Goal: Information Seeking & Learning: Learn about a topic

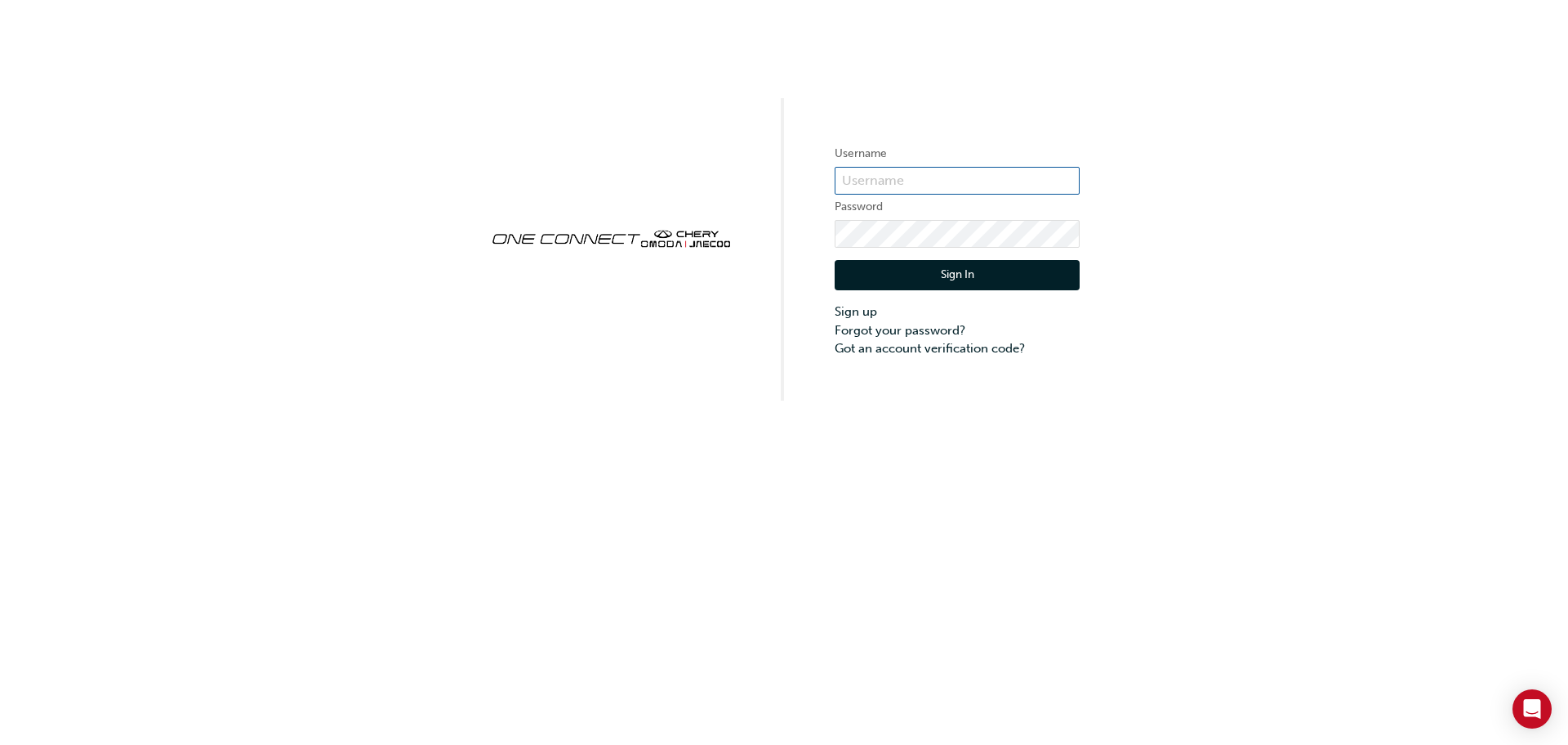
type input "[PERSON_NAME][EMAIL_ADDRESS][DOMAIN_NAME]"
click at [932, 272] on button "Sign In" at bounding box center [957, 275] width 245 height 31
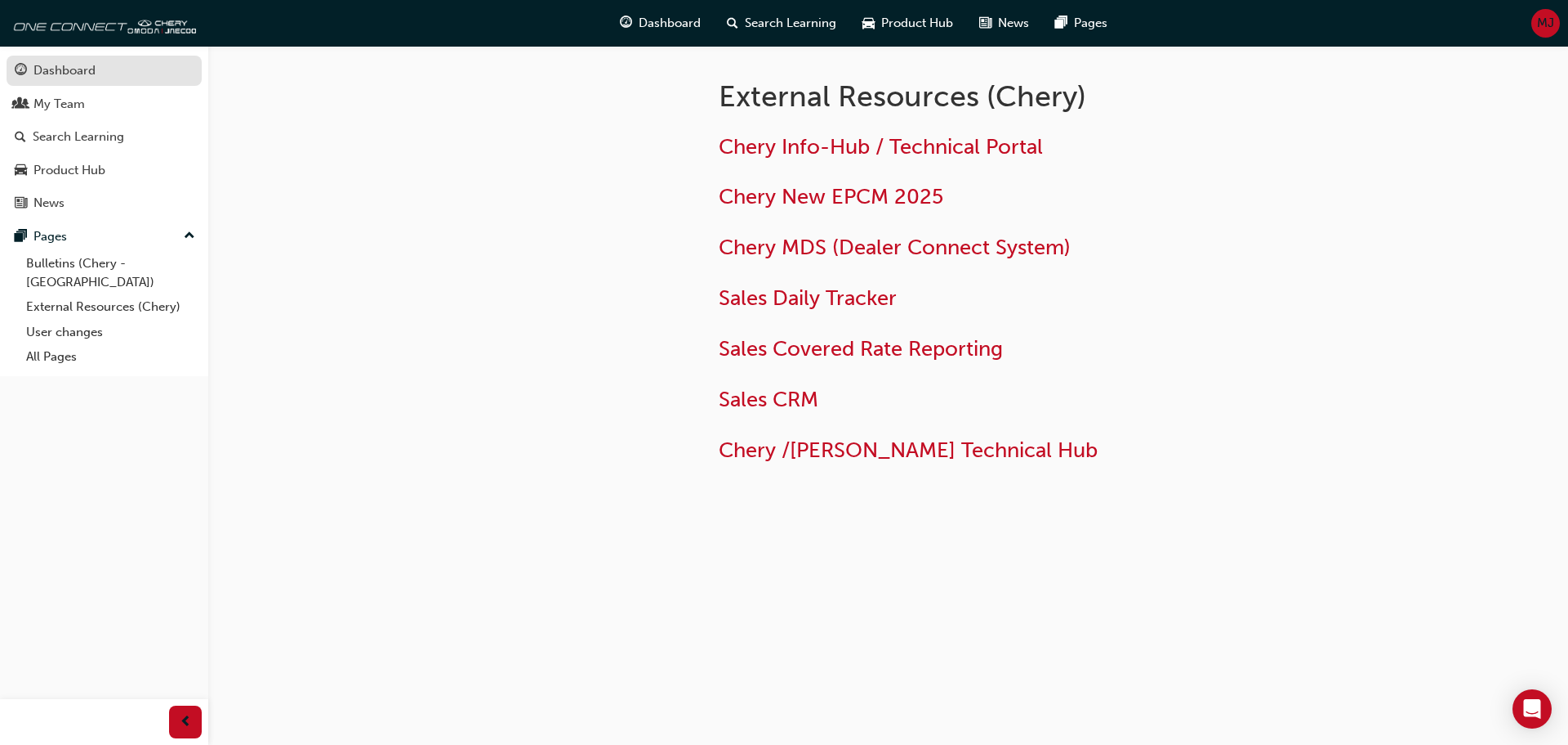
click at [92, 70] on div "Dashboard" at bounding box center [64, 71] width 62 height 19
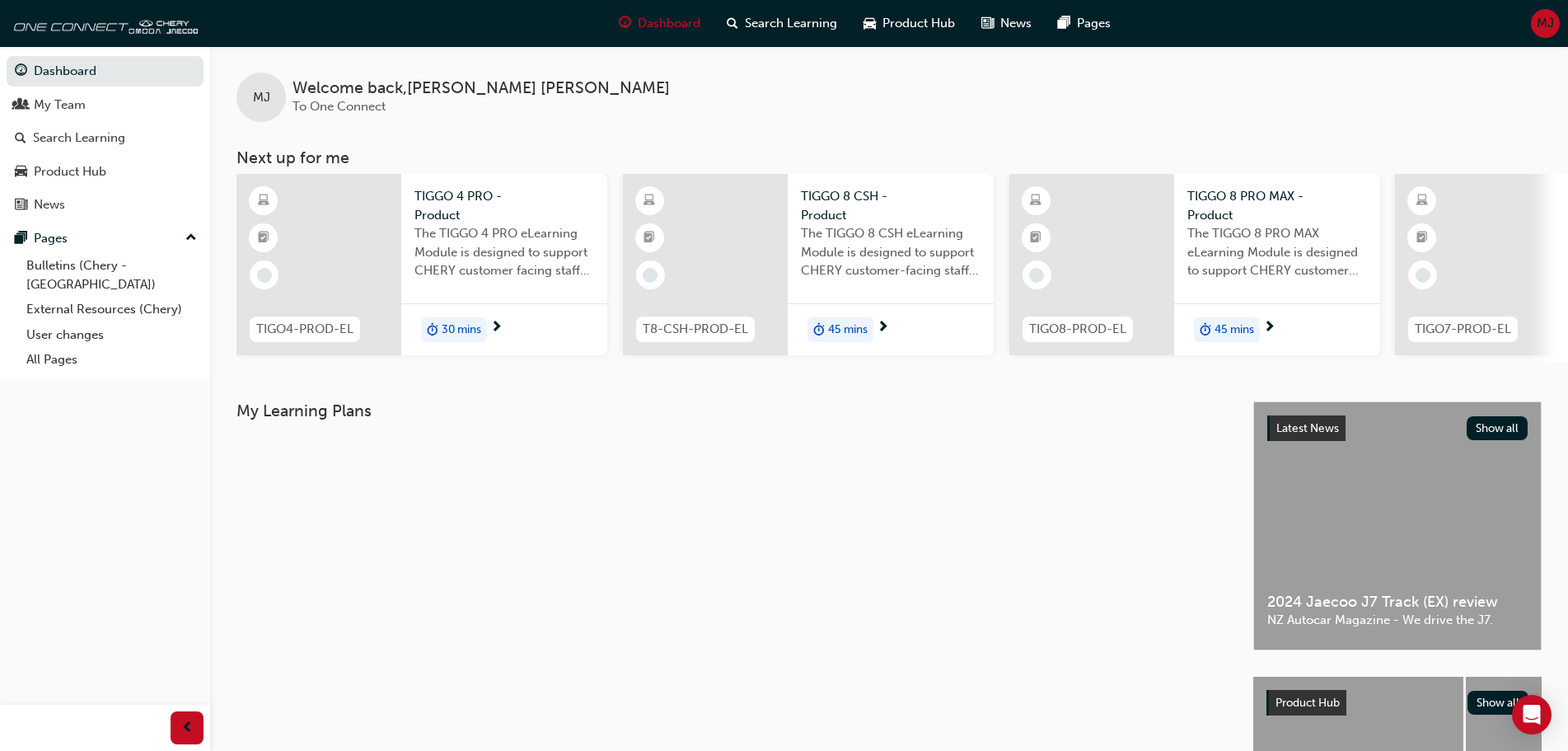
click at [443, 194] on span "TIGGO 4 PRO - Product" at bounding box center [505, 205] width 180 height 37
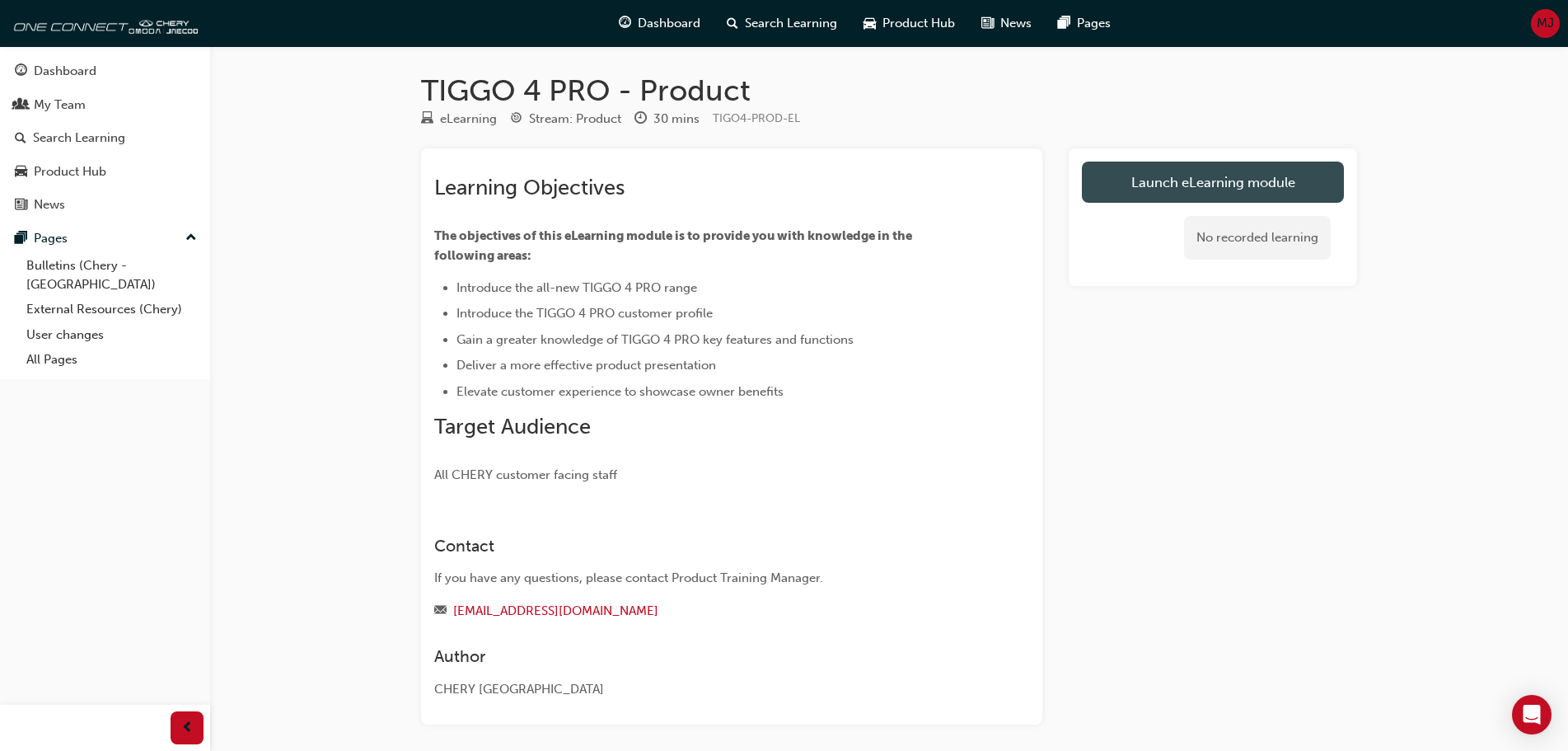
click at [1150, 181] on link "Launch eLearning module" at bounding box center [1213, 182] width 262 height 41
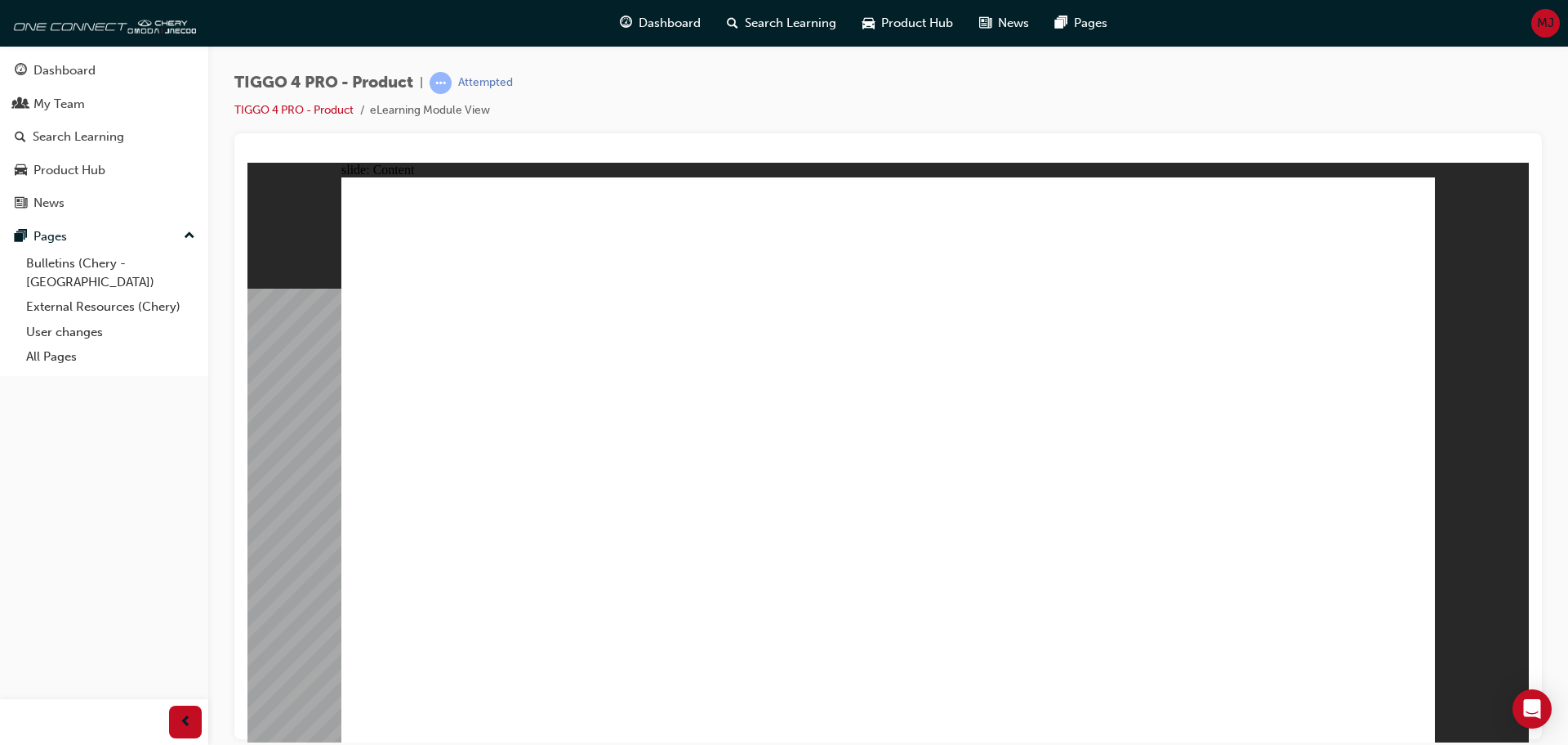
drag, startPoint x: 511, startPoint y: 469, endPoint x: 518, endPoint y: 467, distance: 7.3
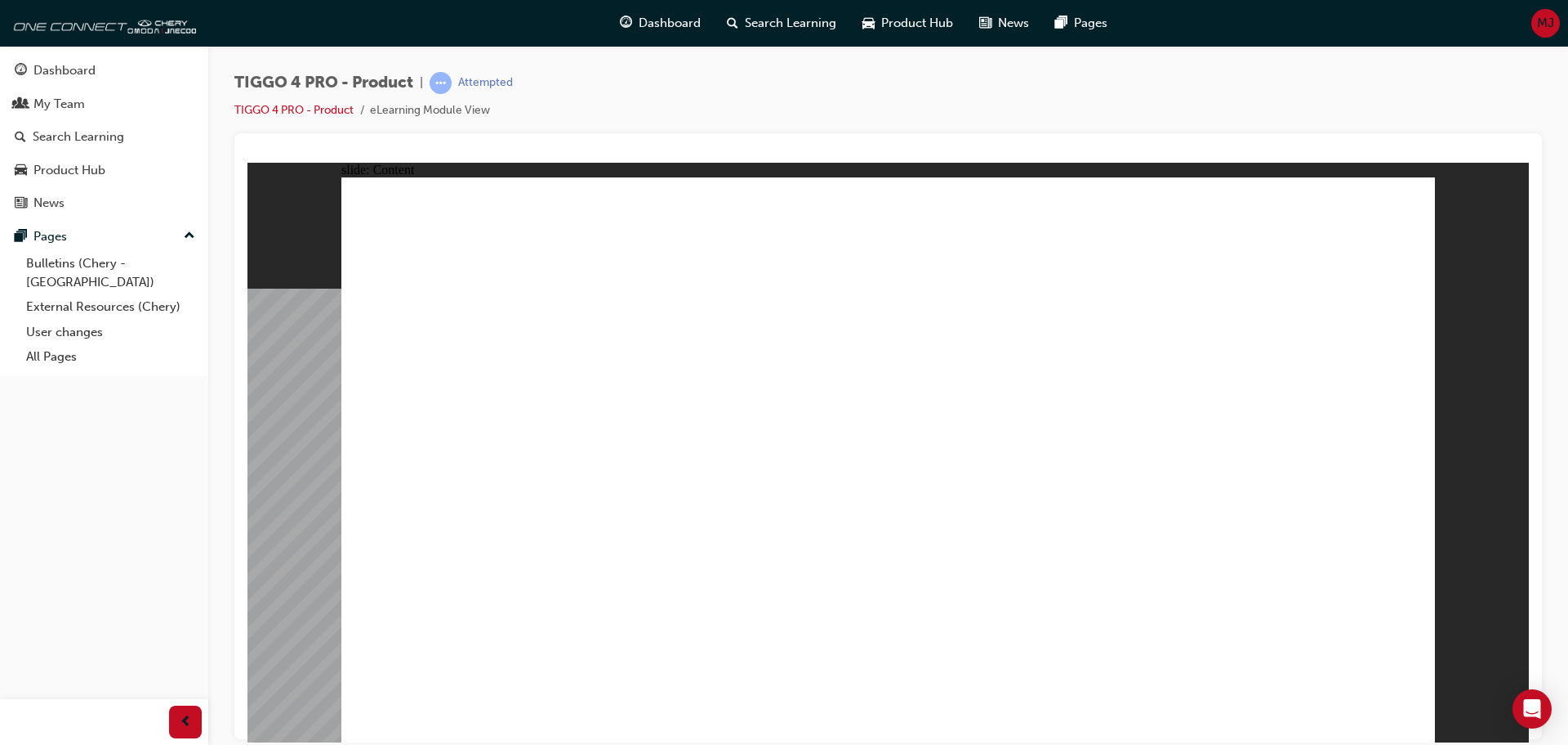
drag, startPoint x: 834, startPoint y: 476, endPoint x: 816, endPoint y: 477, distance: 18.0
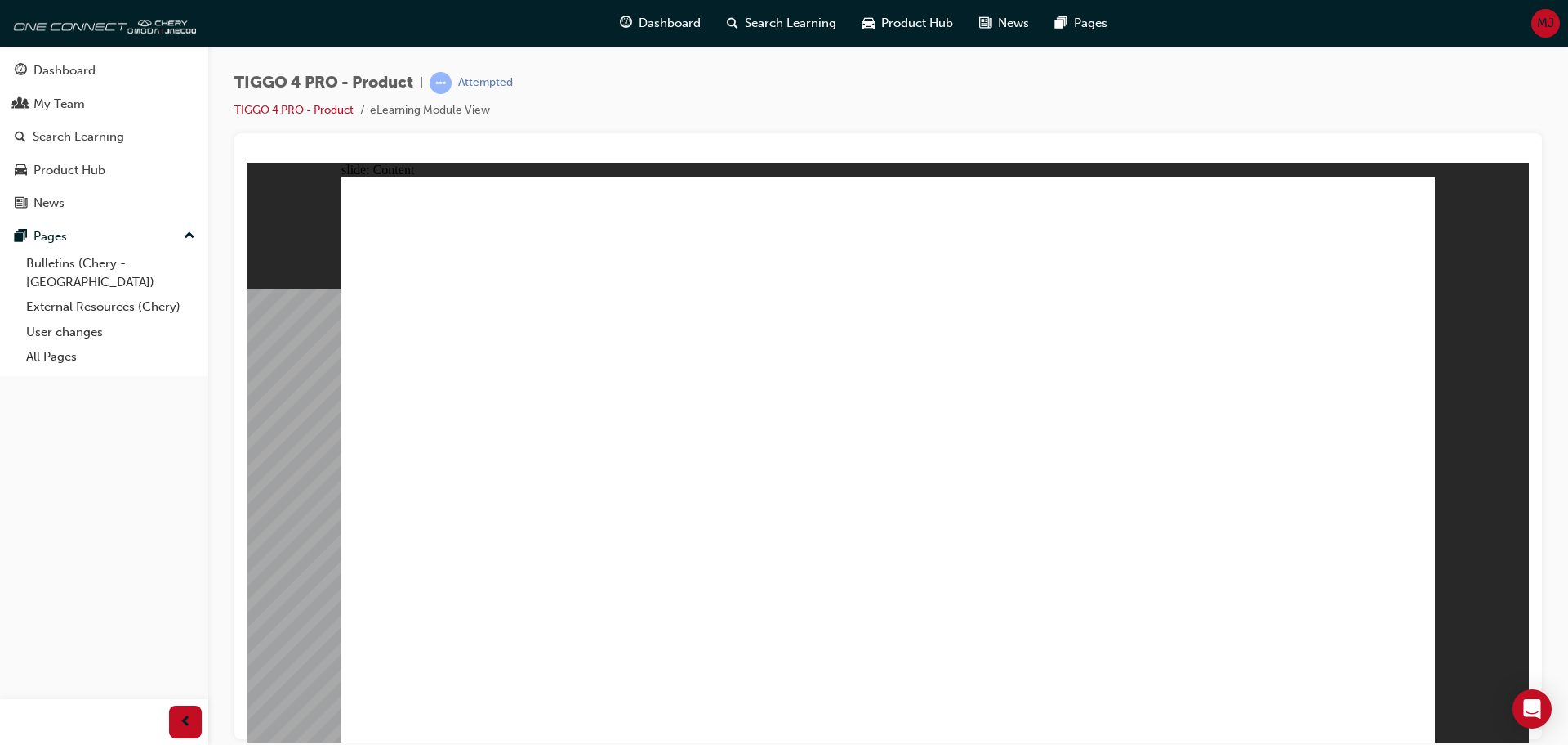
drag, startPoint x: 1367, startPoint y: 220, endPoint x: 1358, endPoint y: 237, distance: 19.2
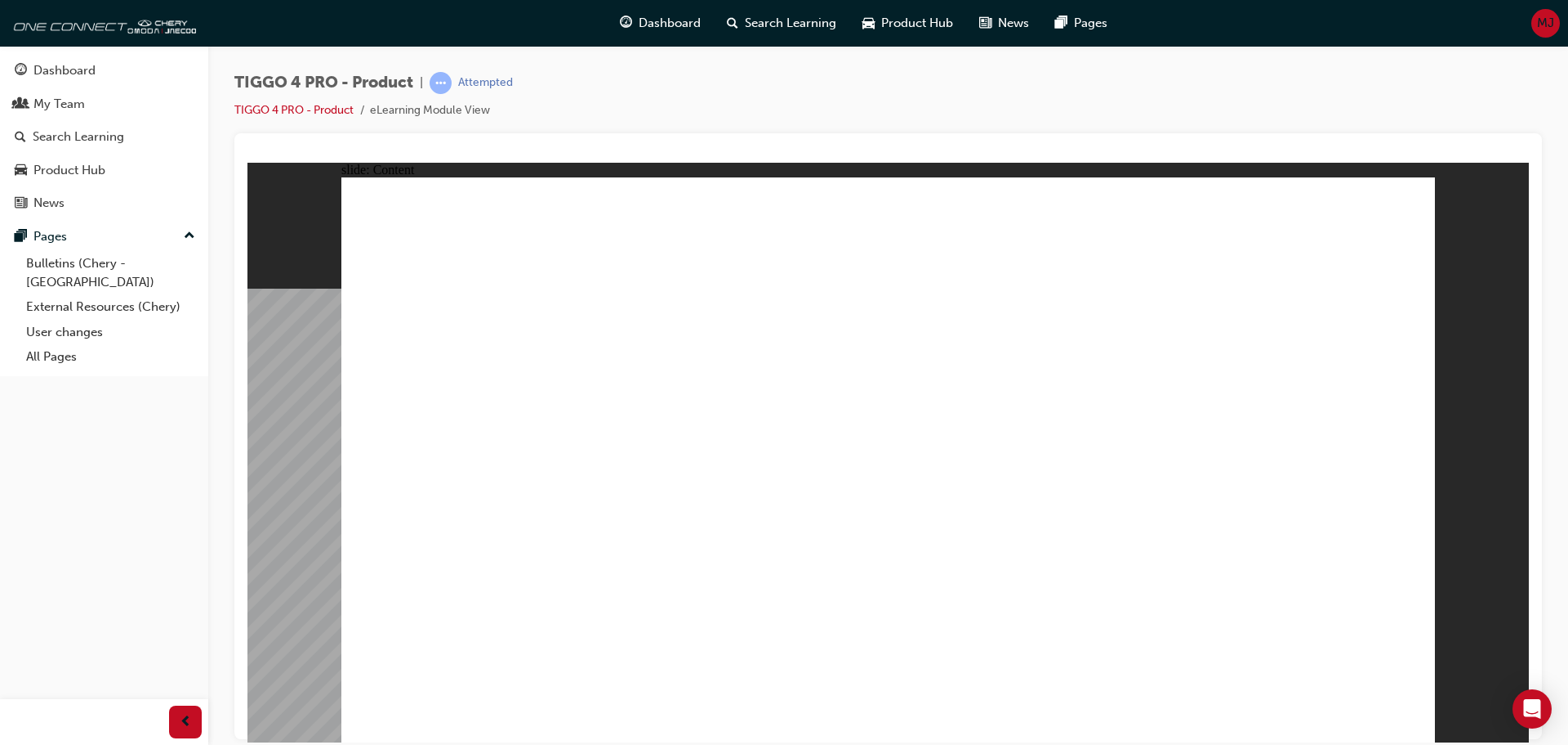
drag, startPoint x: 647, startPoint y: 350, endPoint x: 835, endPoint y: 356, distance: 188.1
drag, startPoint x: 727, startPoint y: 496, endPoint x: 855, endPoint y: 388, distance: 167.5
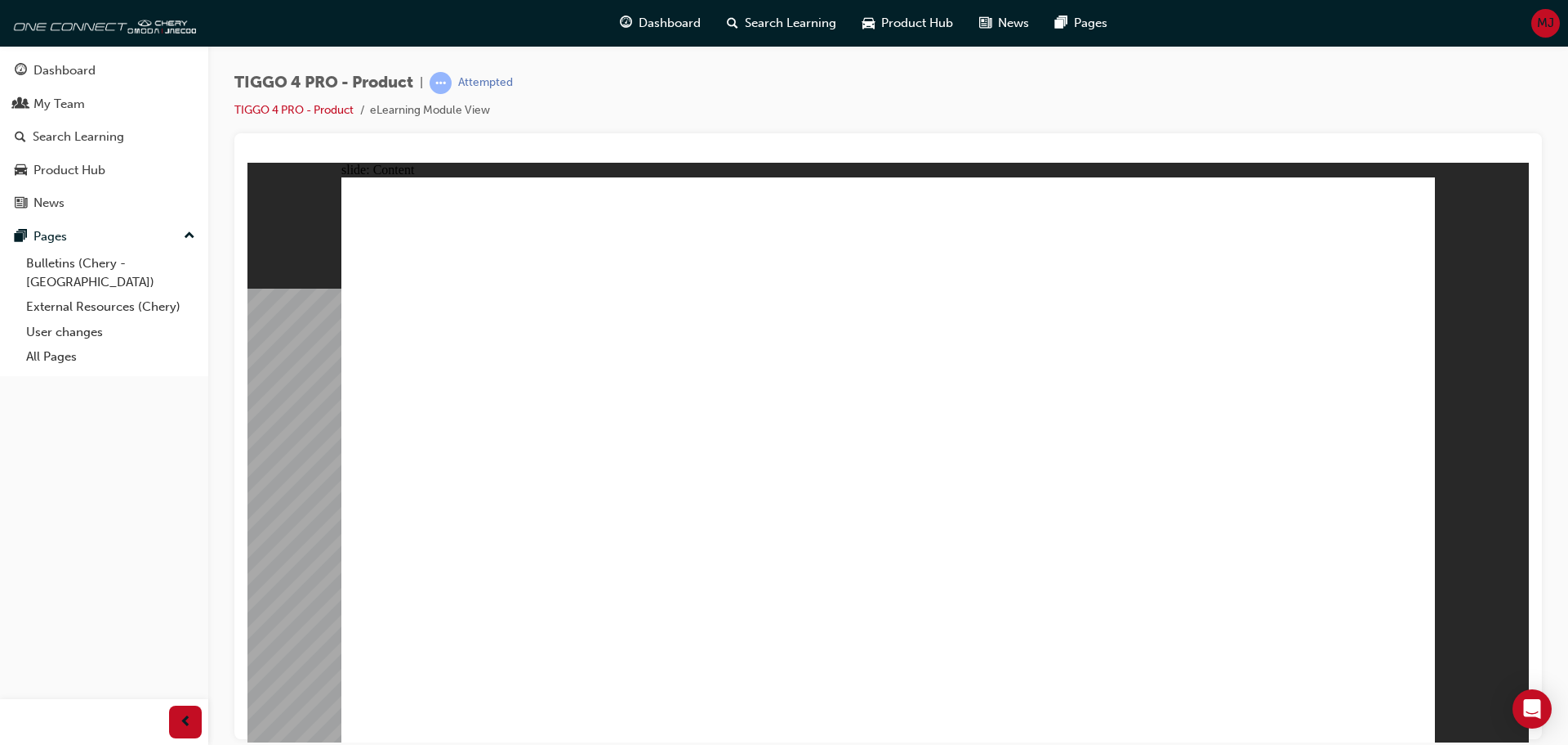
drag, startPoint x: 1068, startPoint y: 280, endPoint x: 1114, endPoint y: 282, distance: 46.0
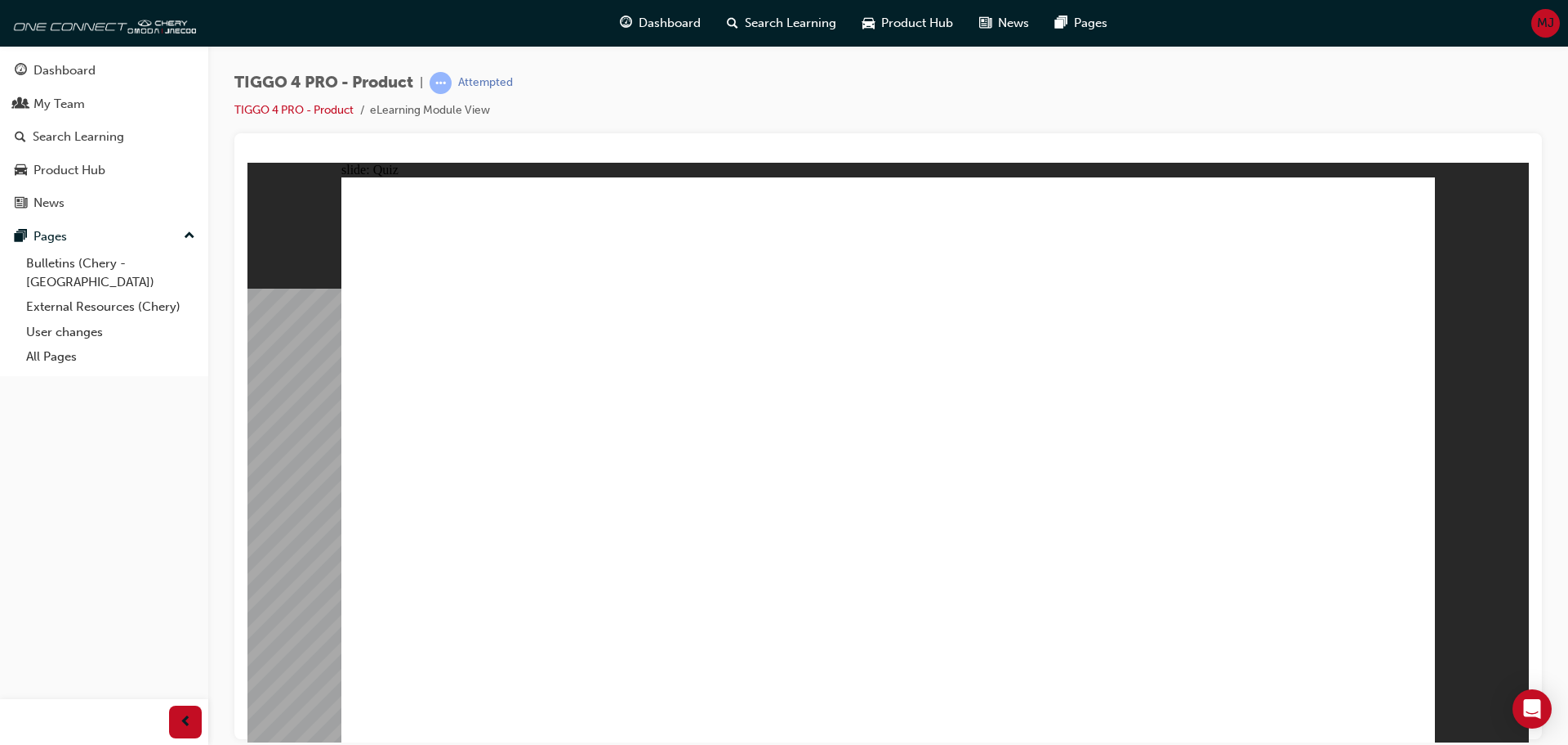
radio input "true"
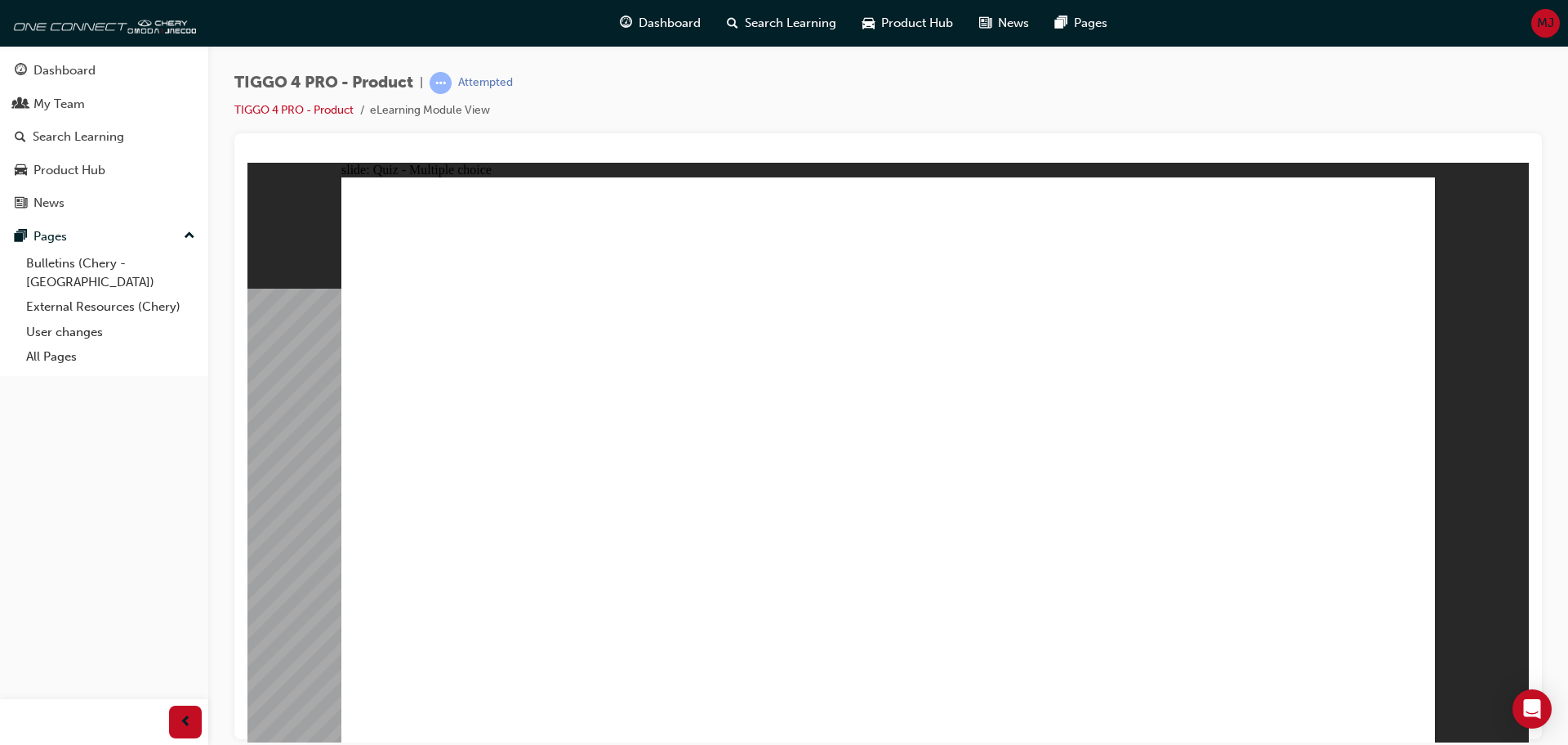
drag, startPoint x: 672, startPoint y: 388, endPoint x: 659, endPoint y: 585, distance: 197.4
drag, startPoint x: 888, startPoint y: 378, endPoint x: 1092, endPoint y: 587, distance: 292.1
drag, startPoint x: 448, startPoint y: 362, endPoint x: 874, endPoint y: 586, distance: 481.3
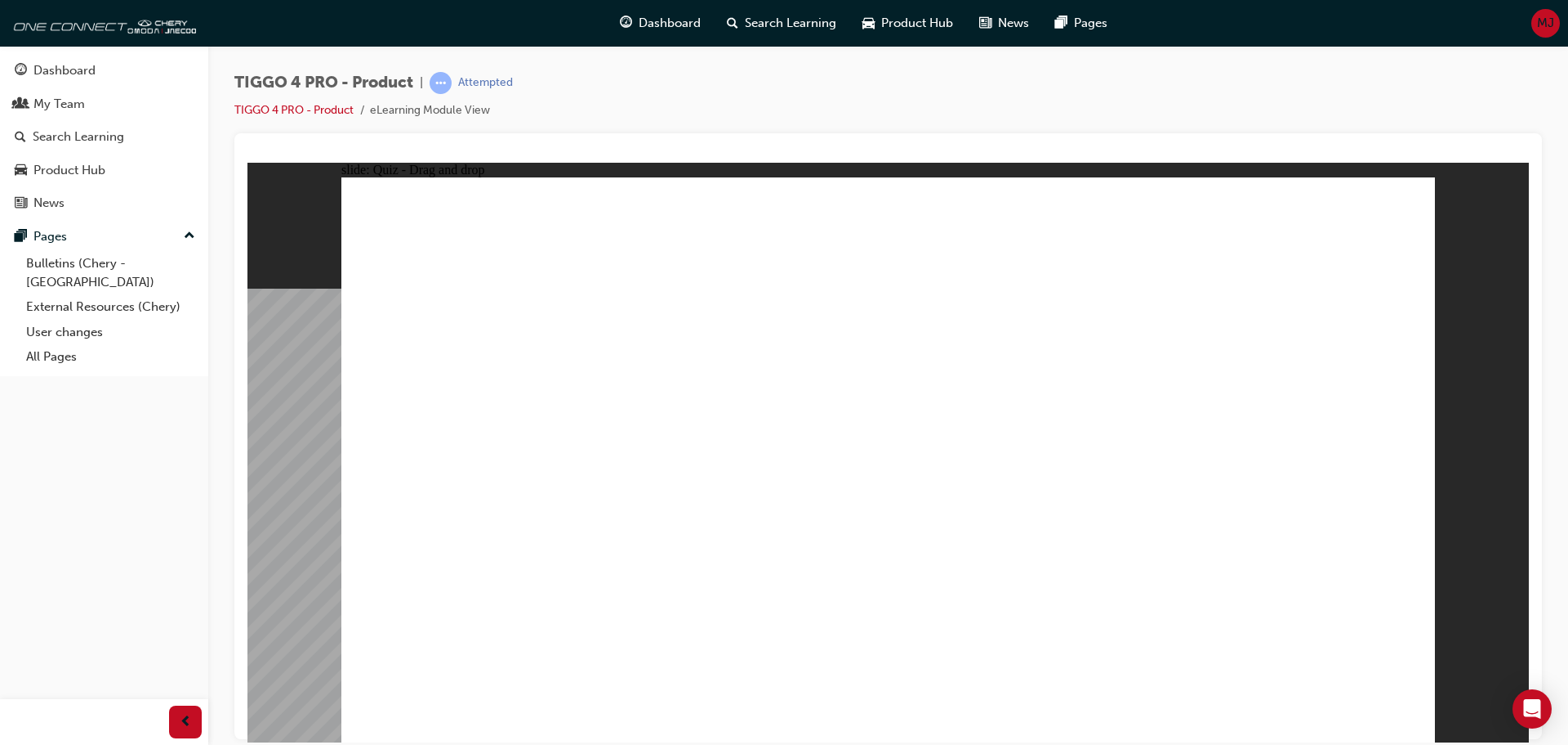
drag, startPoint x: 1098, startPoint y: 371, endPoint x: 460, endPoint y: 597, distance: 676.8
drag, startPoint x: 1279, startPoint y: 378, endPoint x: 1280, endPoint y: 596, distance: 218.0
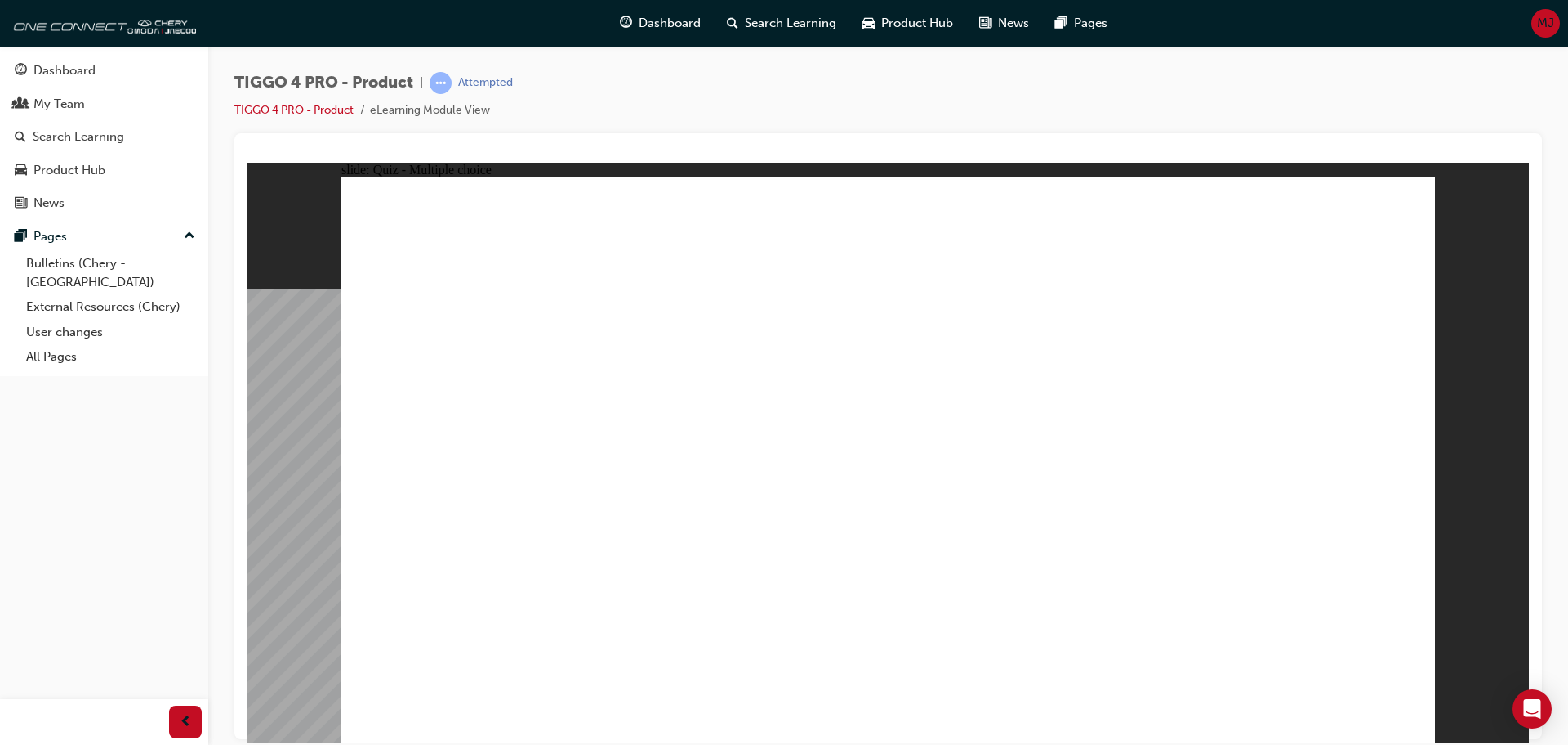
radio input "true"
radio input "false"
radio input "true"
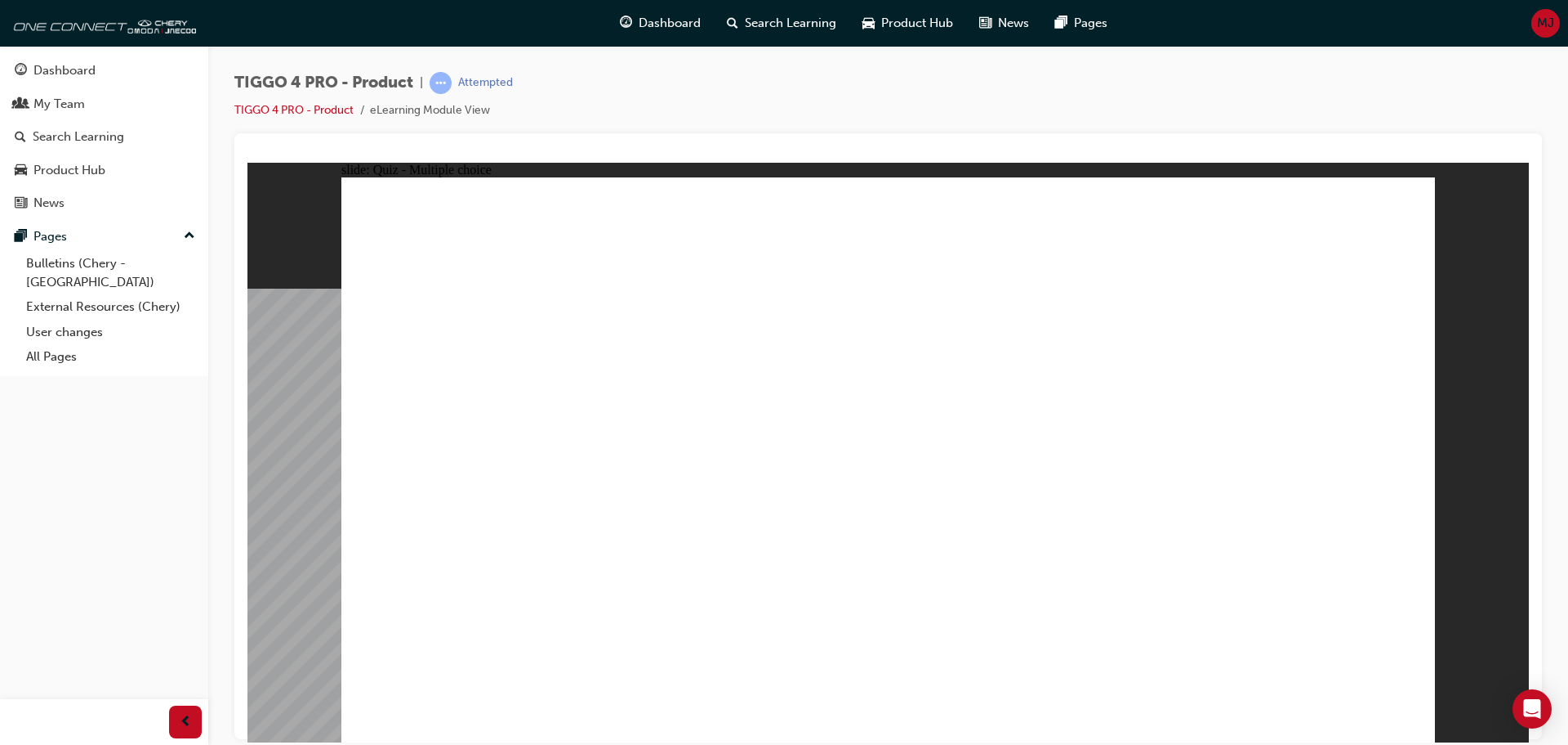
radio input "true"
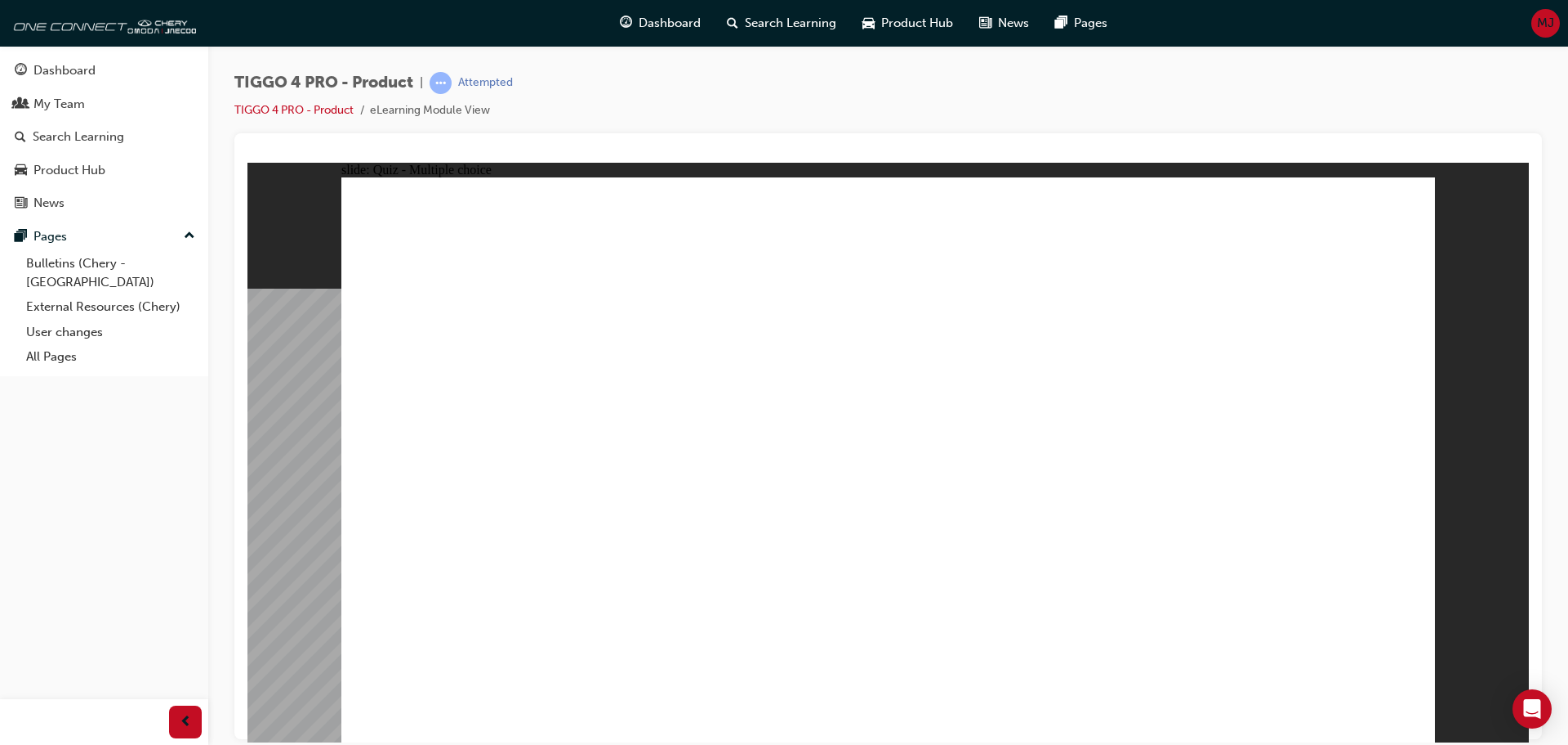
drag, startPoint x: 448, startPoint y: 403, endPoint x: 1227, endPoint y: 327, distance: 782.7
drag, startPoint x: 727, startPoint y: 400, endPoint x: 1010, endPoint y: 325, distance: 292.8
drag, startPoint x: 804, startPoint y: 459, endPoint x: 1277, endPoint y: 370, distance: 481.3
drag, startPoint x: 715, startPoint y: 525, endPoint x: 1271, endPoint y: 423, distance: 565.3
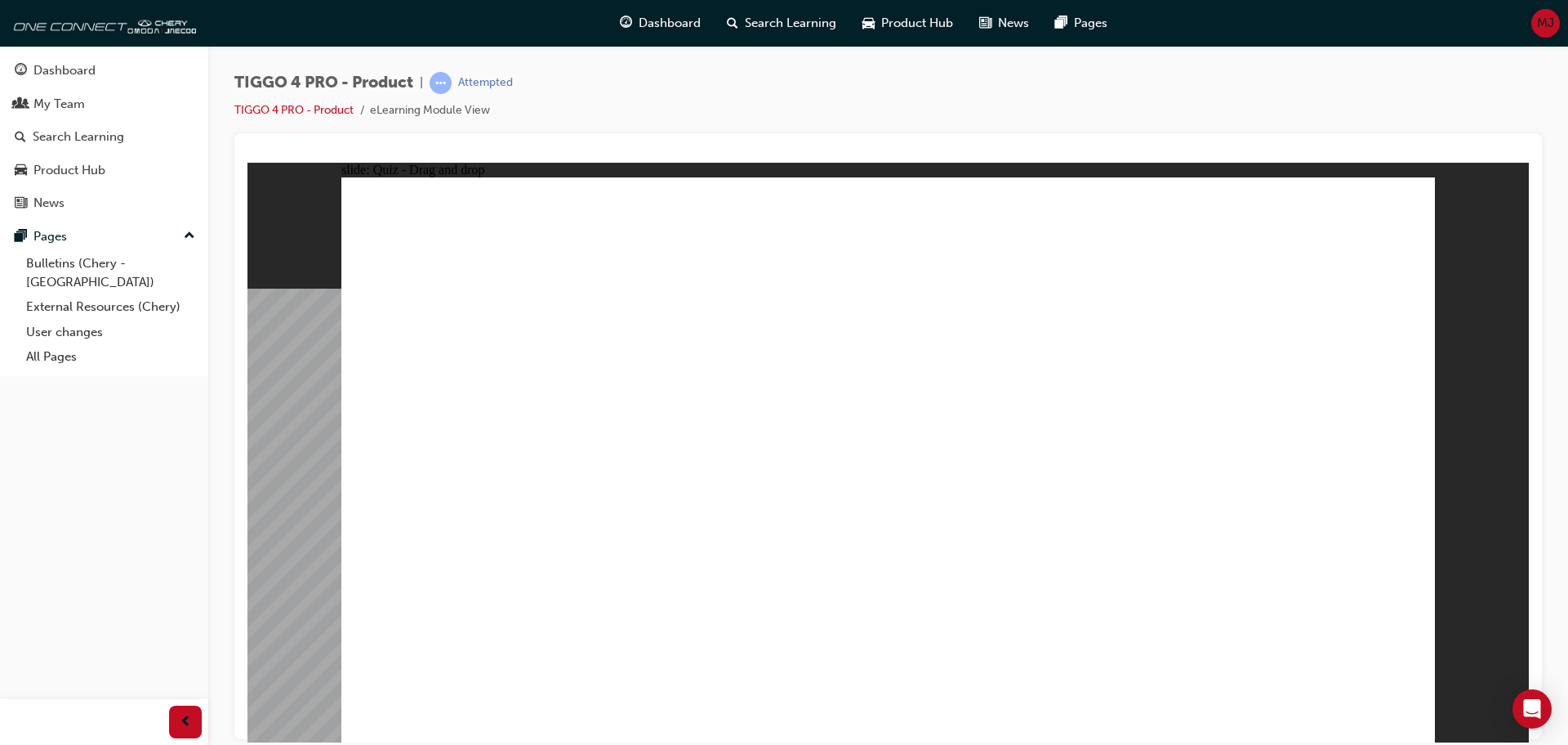
drag, startPoint x: 465, startPoint y: 526, endPoint x: 984, endPoint y: 367, distance: 542.8
drag, startPoint x: 586, startPoint y: 470, endPoint x: 1221, endPoint y: 456, distance: 635.2
drag, startPoint x: 1234, startPoint y: 453, endPoint x: 984, endPoint y: 468, distance: 250.4
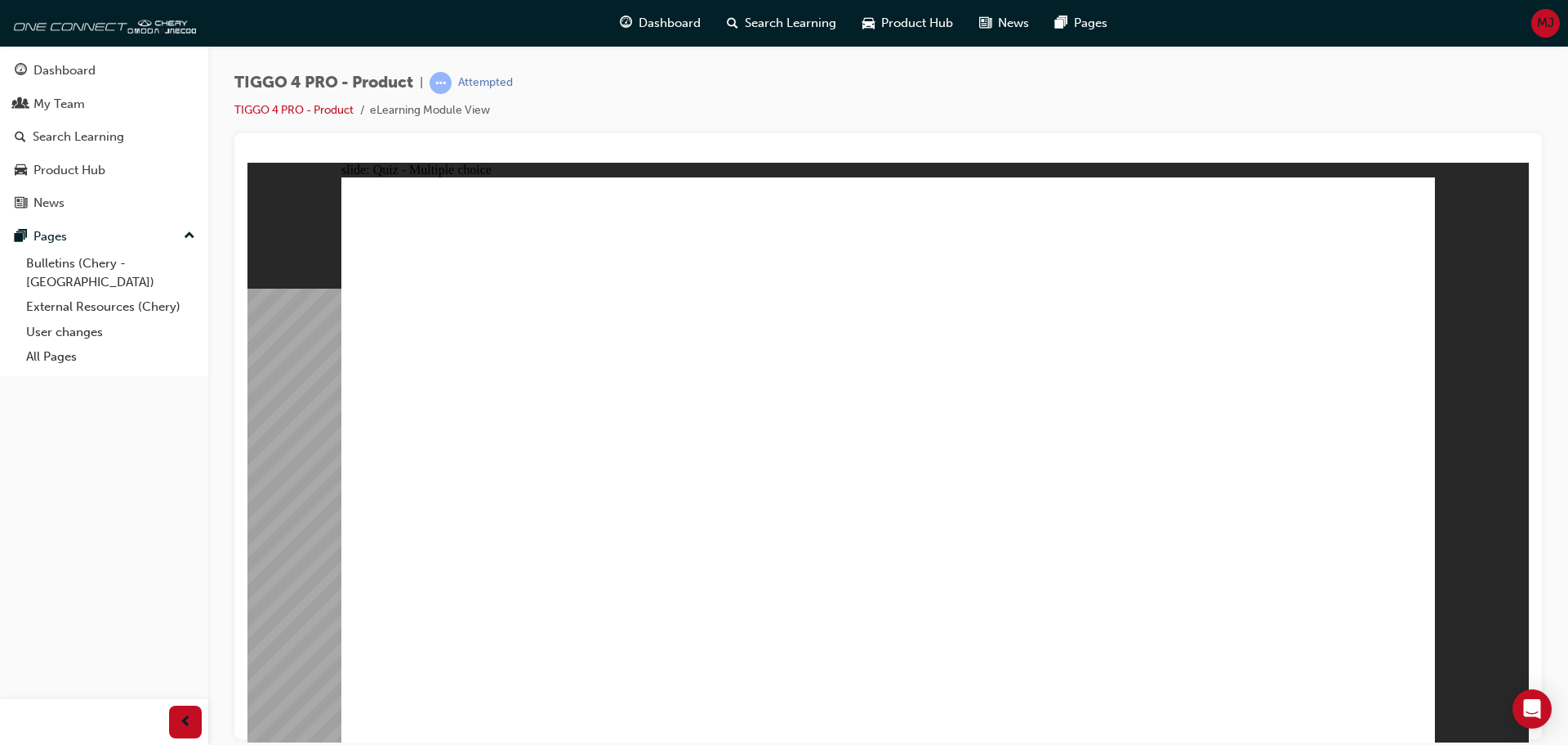
radio input "true"
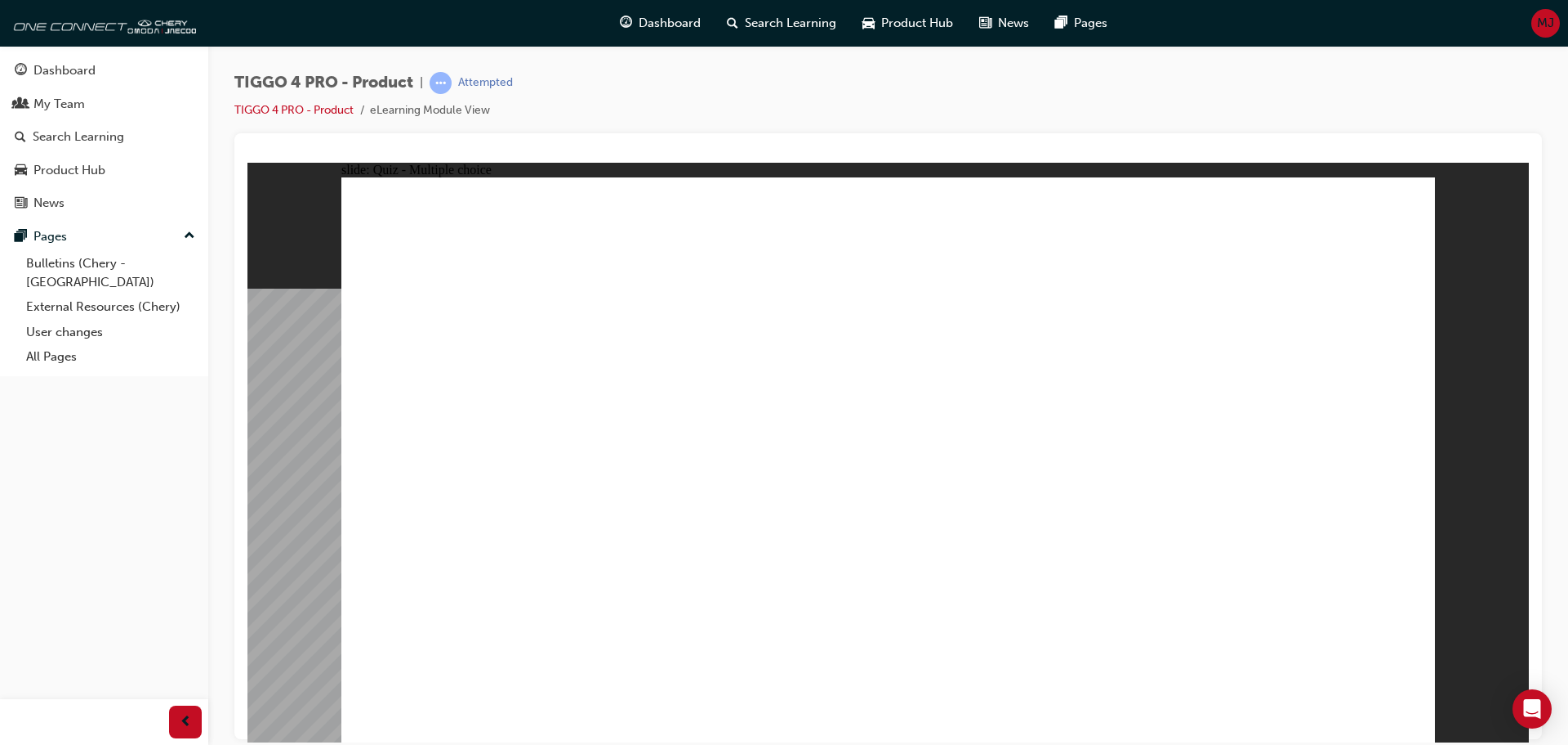
radio input "true"
drag, startPoint x: 889, startPoint y: 546, endPoint x: 884, endPoint y: 563, distance: 17.7
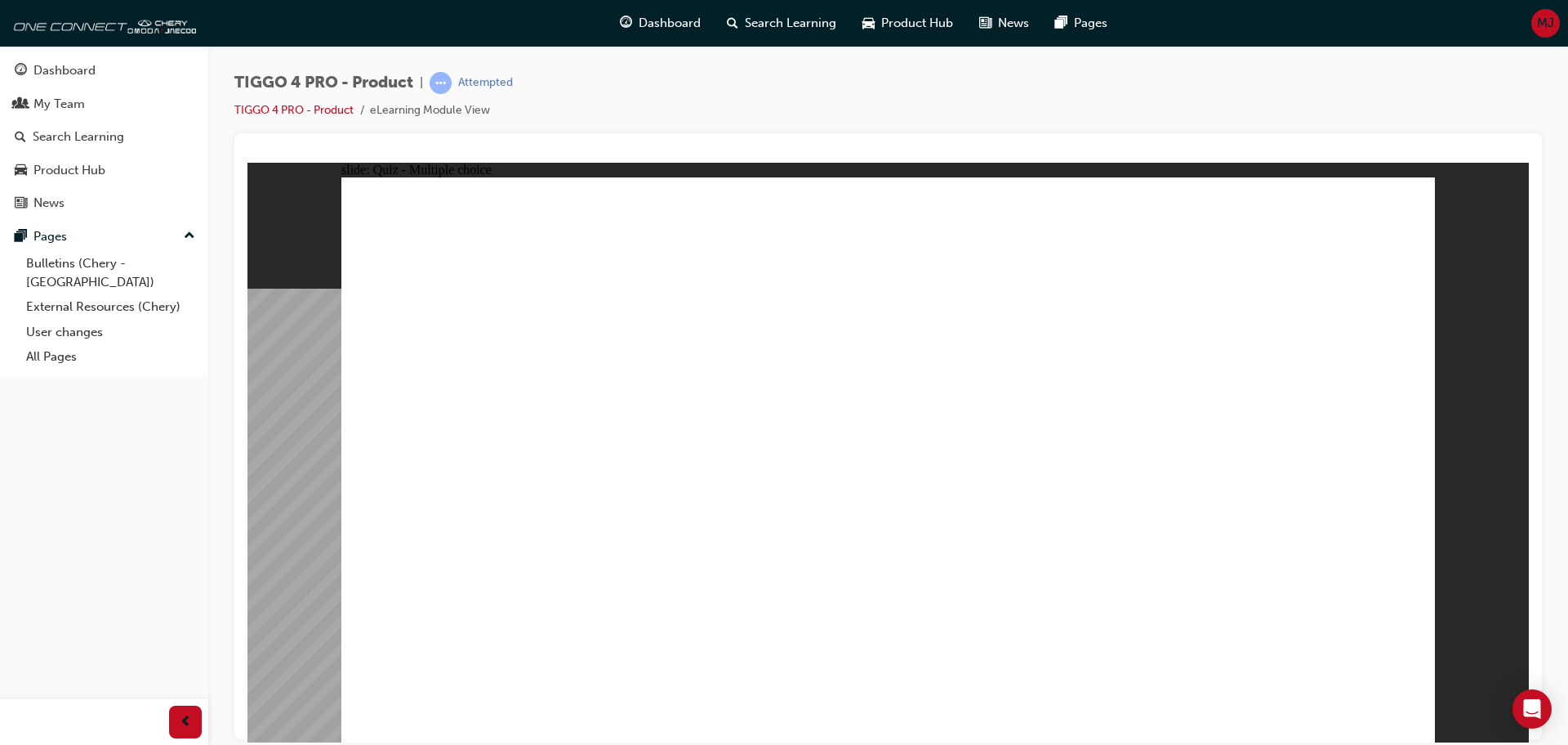
radio input "true"
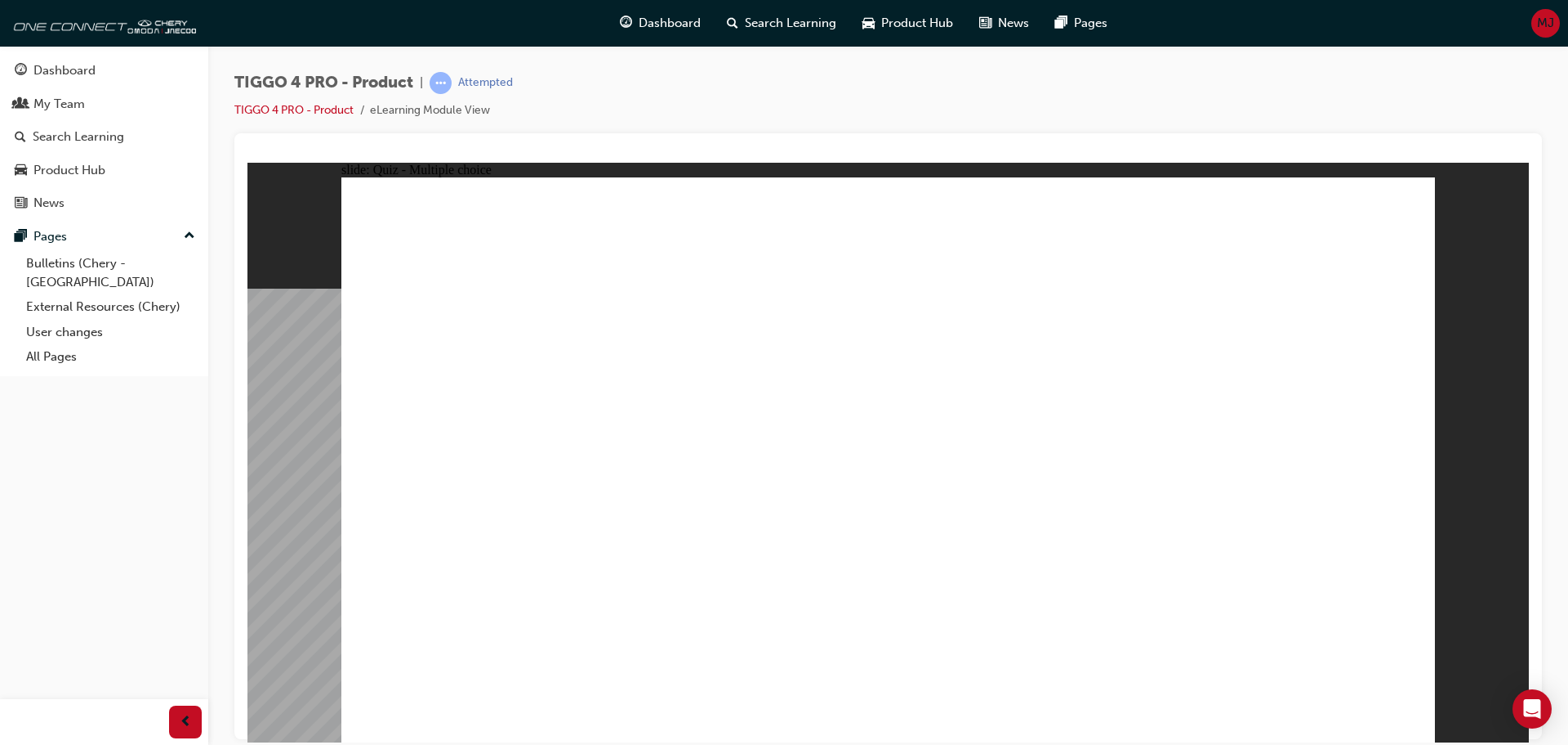
radio input "true"
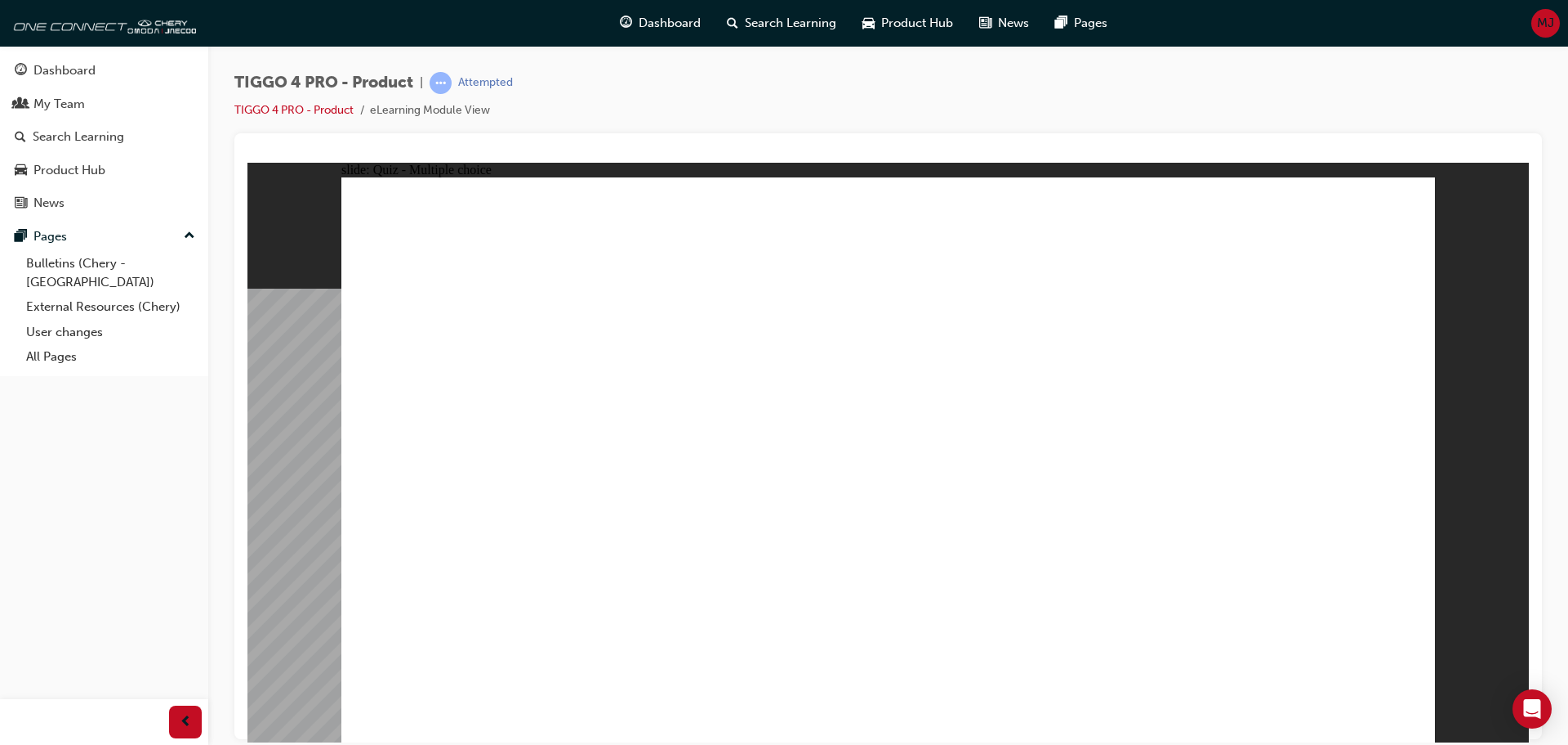
drag, startPoint x: 578, startPoint y: 630, endPoint x: 588, endPoint y: 625, distance: 11.2
radio input "true"
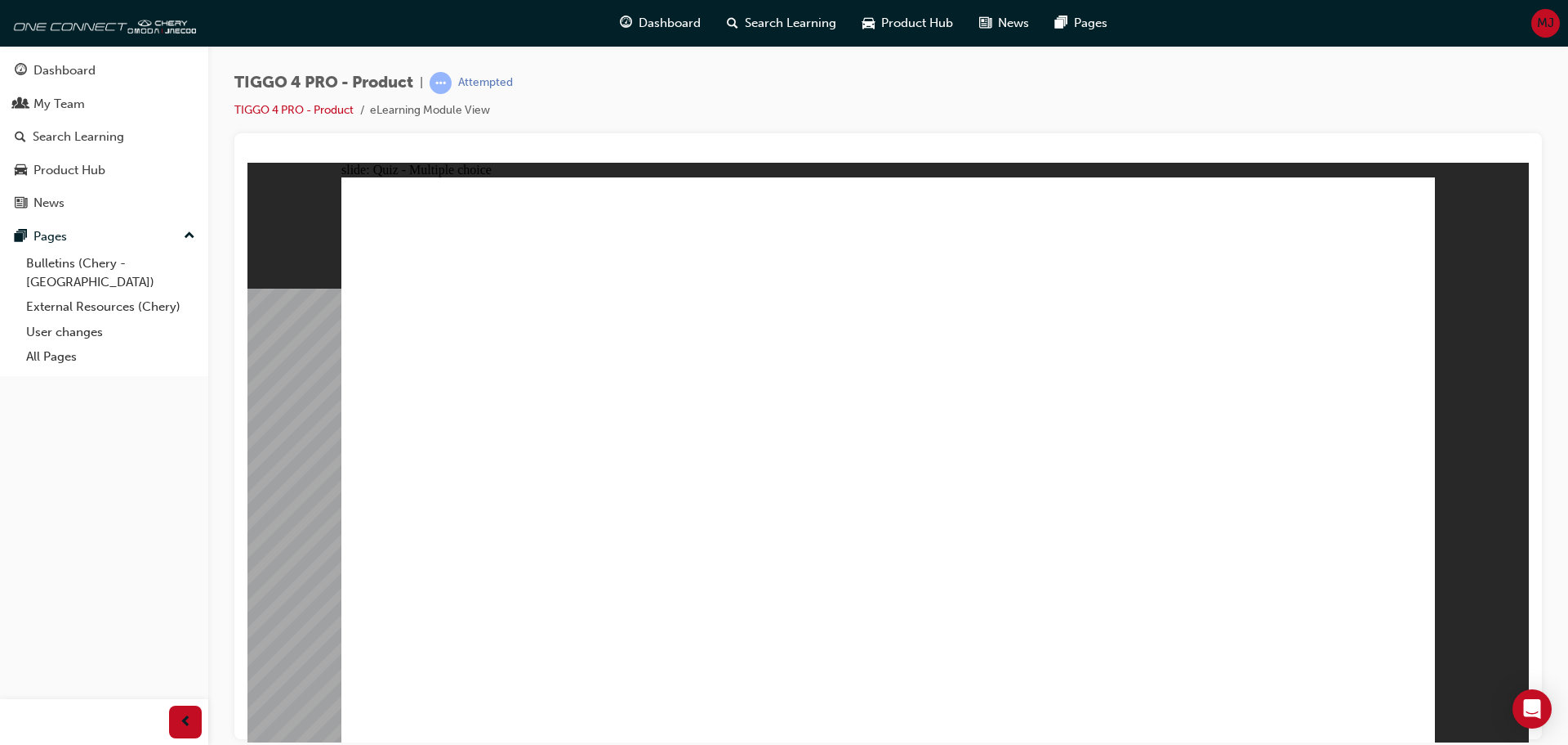
drag, startPoint x: 691, startPoint y: 407, endPoint x: 688, endPoint y: 589, distance: 182.0
drag, startPoint x: 452, startPoint y: 365, endPoint x: 865, endPoint y: 580, distance: 465.6
drag, startPoint x: 1078, startPoint y: 374, endPoint x: 430, endPoint y: 587, distance: 682.1
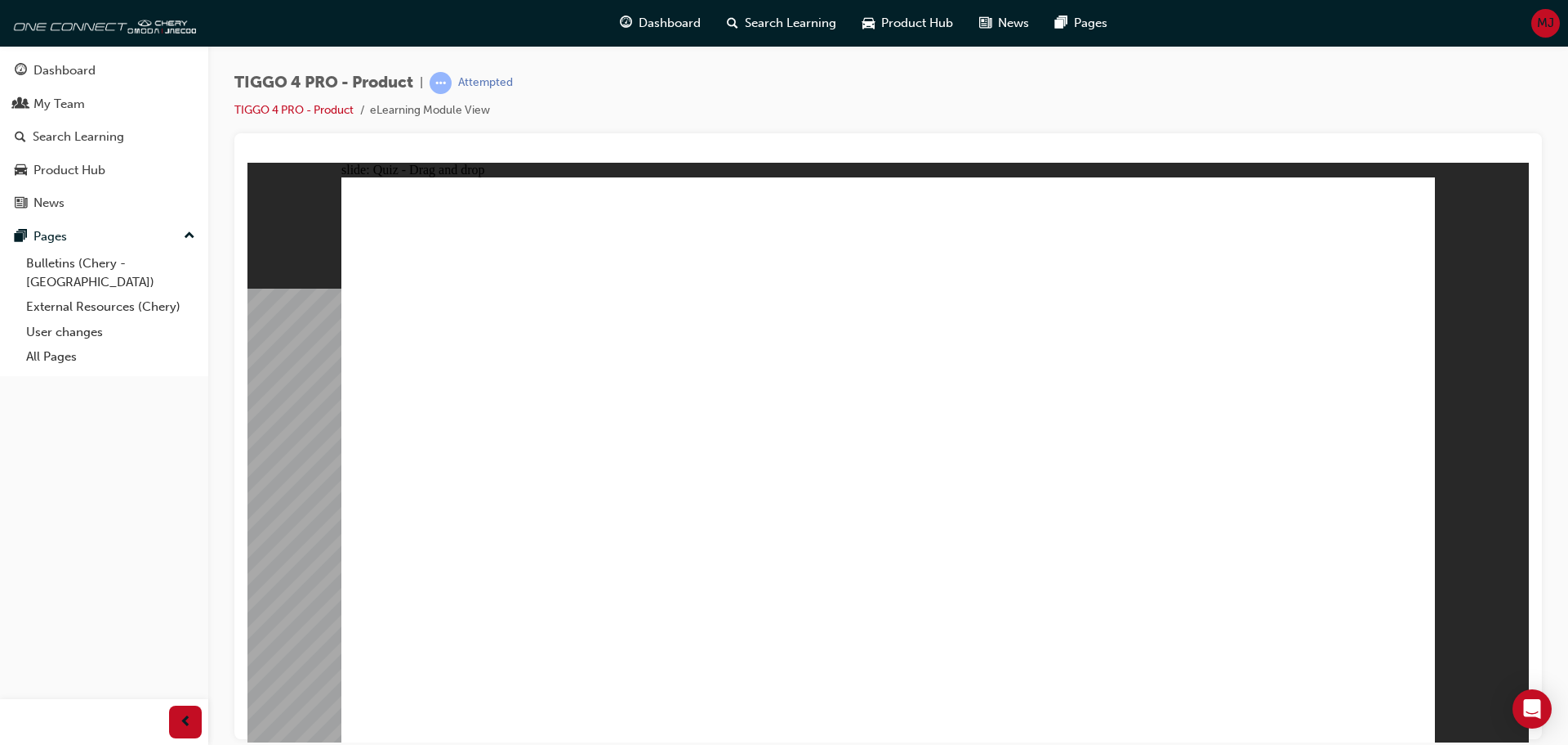
drag, startPoint x: 928, startPoint y: 420, endPoint x: 1076, endPoint y: 589, distance: 224.6
drag, startPoint x: 1301, startPoint y: 370, endPoint x: 1309, endPoint y: 605, distance: 235.1
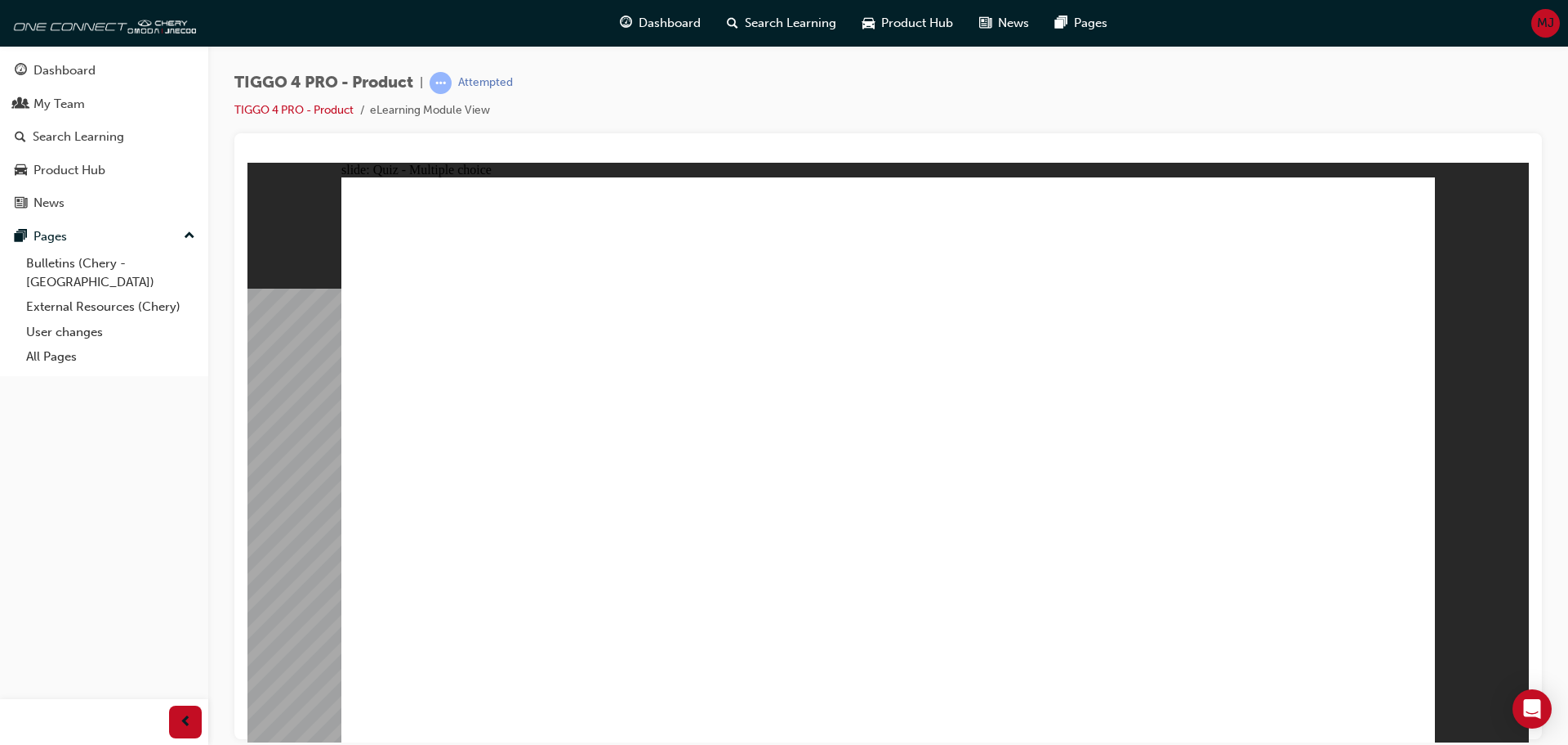
radio input "true"
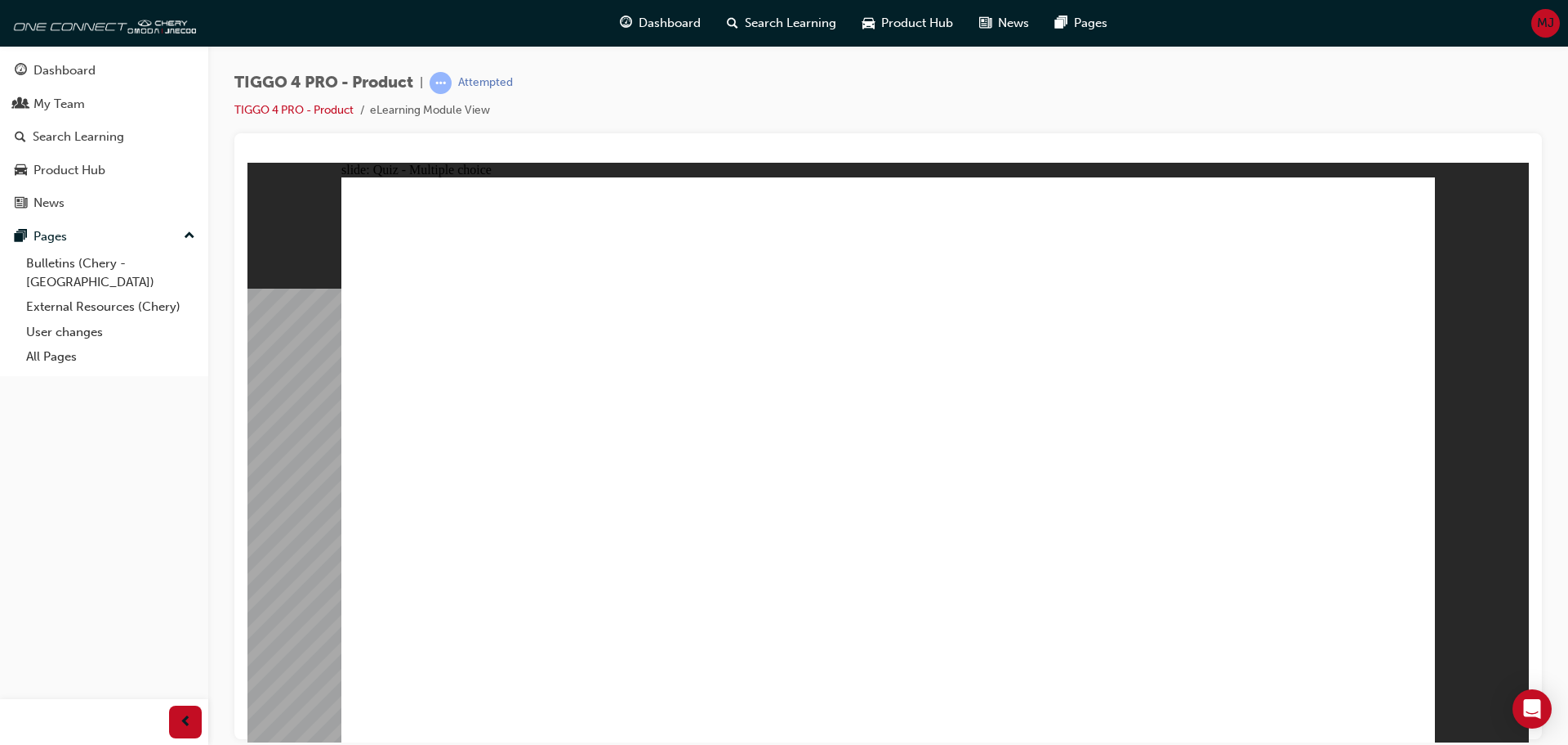
drag, startPoint x: 716, startPoint y: 519, endPoint x: 1257, endPoint y: 338, distance: 570.5
drag, startPoint x: 859, startPoint y: 392, endPoint x: 1025, endPoint y: 324, distance: 179.4
drag, startPoint x: 727, startPoint y: 458, endPoint x: 1255, endPoint y: 374, distance: 534.6
drag, startPoint x: 461, startPoint y: 468, endPoint x: 1108, endPoint y: 424, distance: 648.5
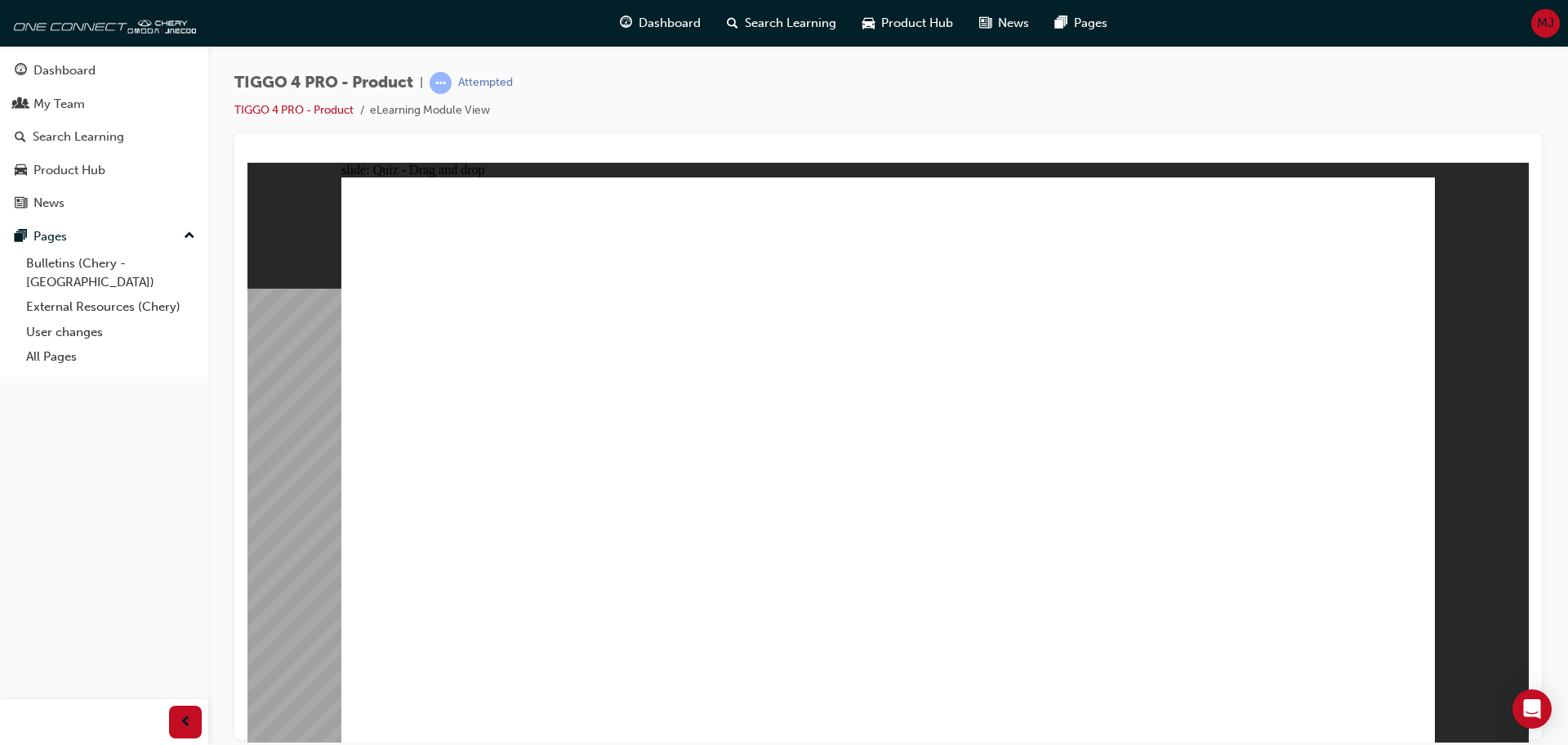
drag, startPoint x: 530, startPoint y: 406, endPoint x: 1284, endPoint y: 462, distance: 756.1
drag, startPoint x: 542, startPoint y: 518, endPoint x: 974, endPoint y: 366, distance: 458.0
drag, startPoint x: 483, startPoint y: 586, endPoint x: 1282, endPoint y: 556, distance: 799.6
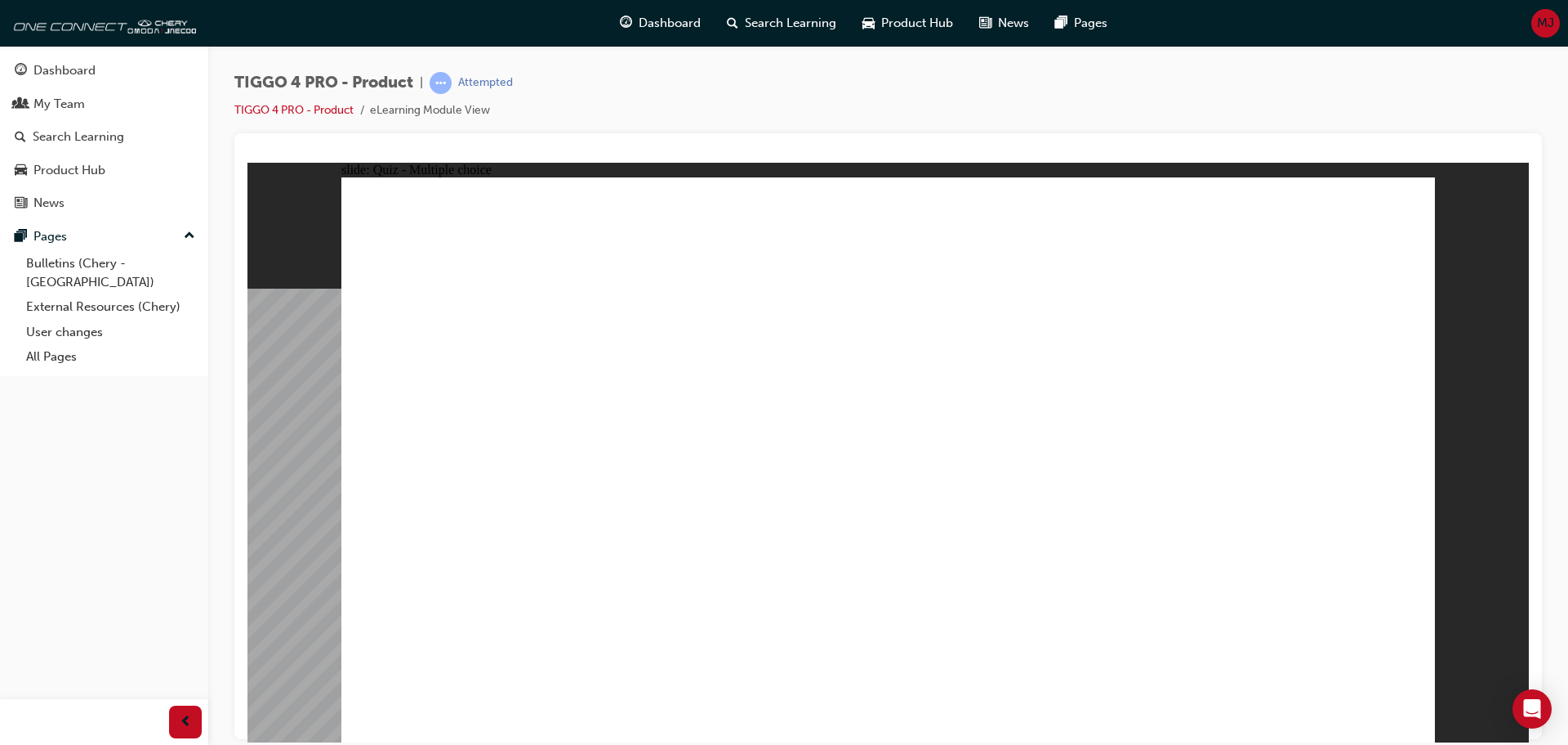
radio input "true"
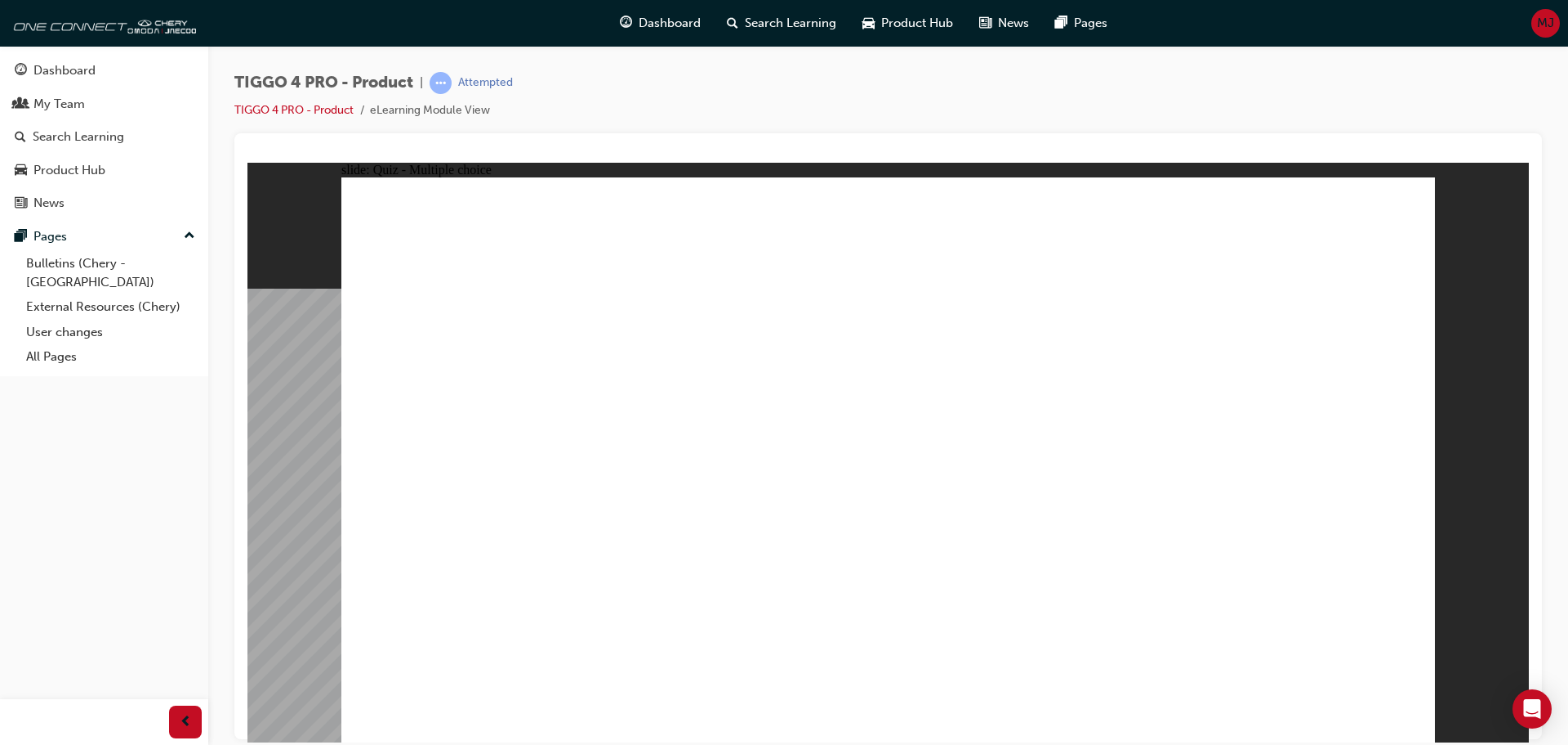
radio input "true"
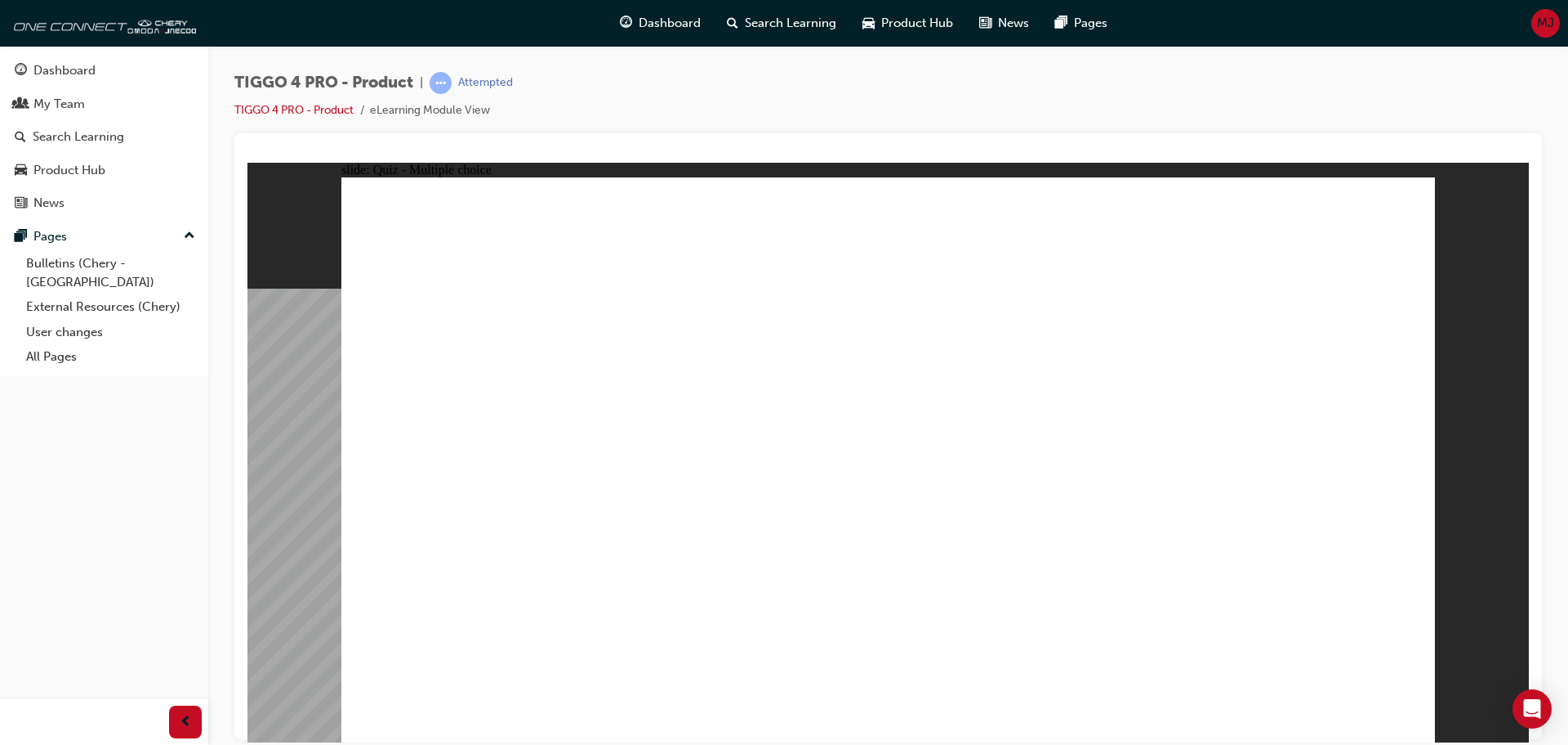
radio input "true"
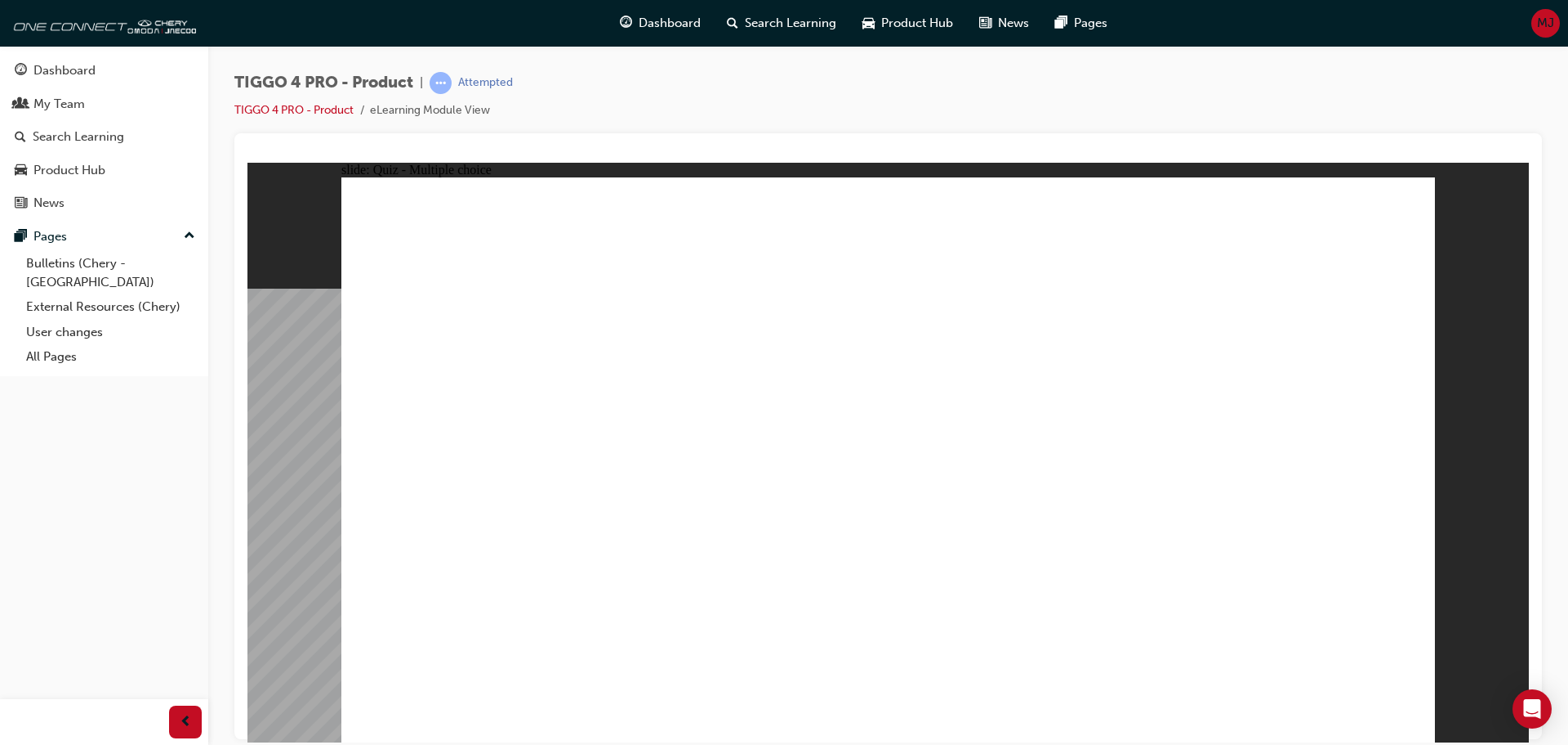
radio input "true"
drag, startPoint x: 872, startPoint y: 540, endPoint x: 873, endPoint y: 558, distance: 18.0
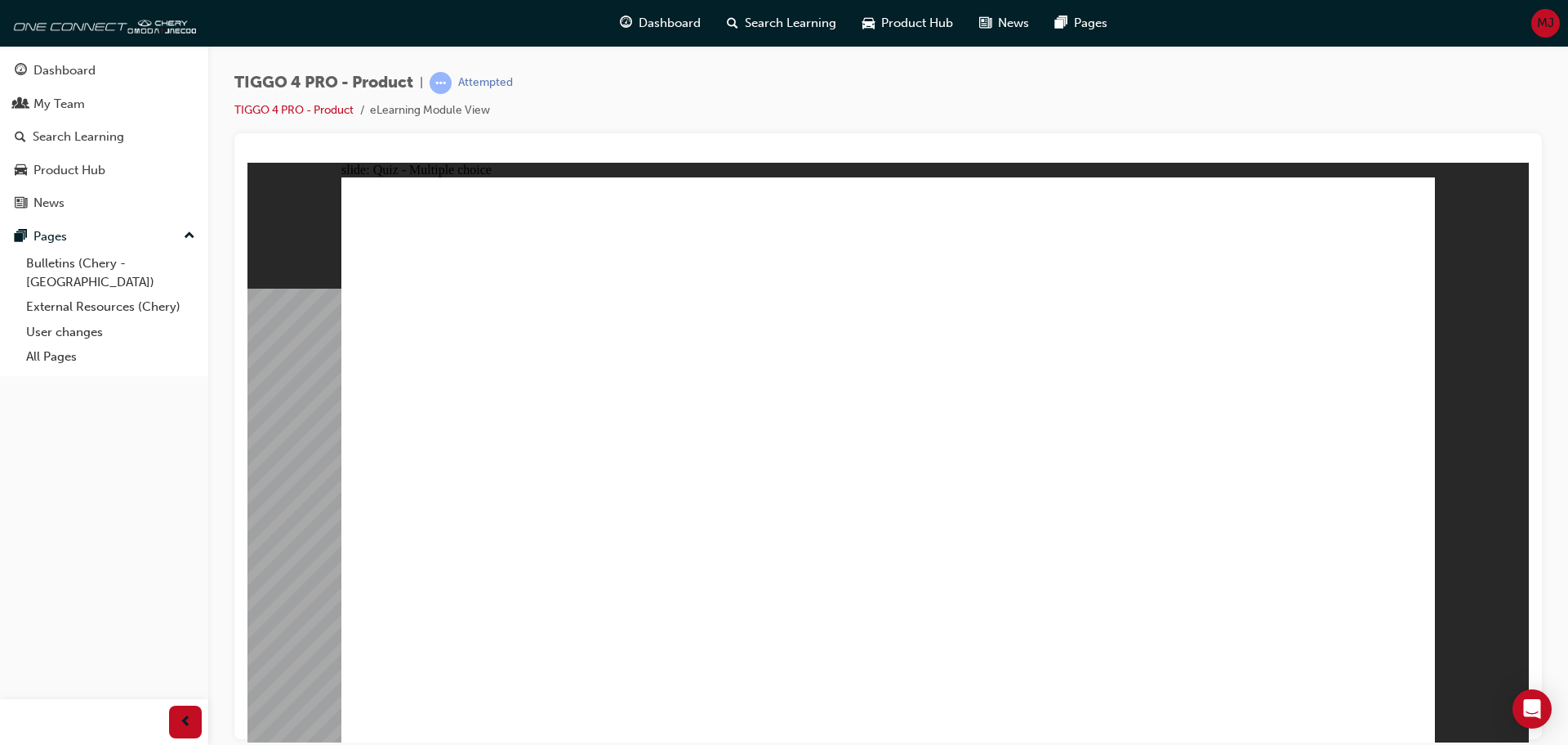
radio input "true"
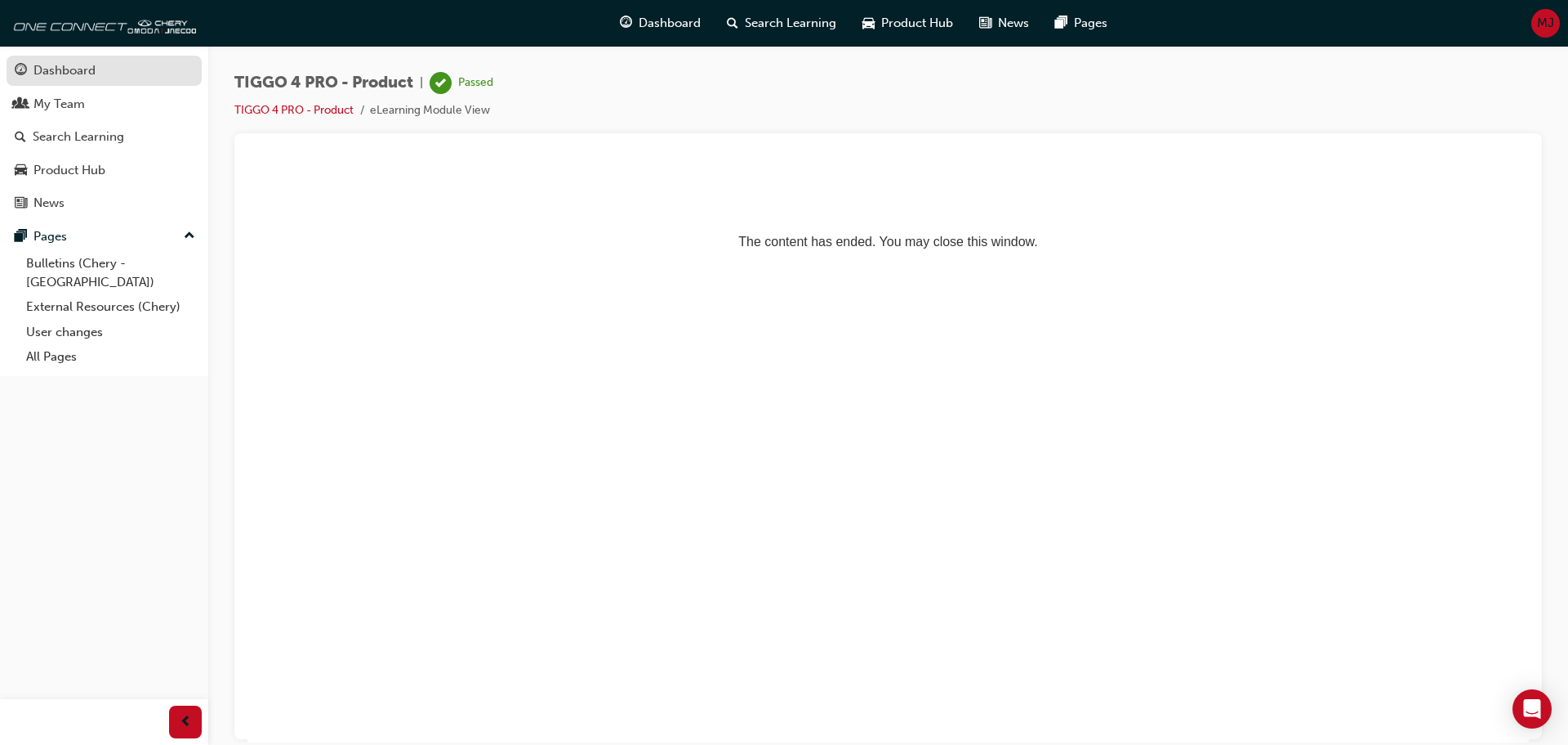
click at [75, 70] on div "Dashboard" at bounding box center [64, 71] width 62 height 19
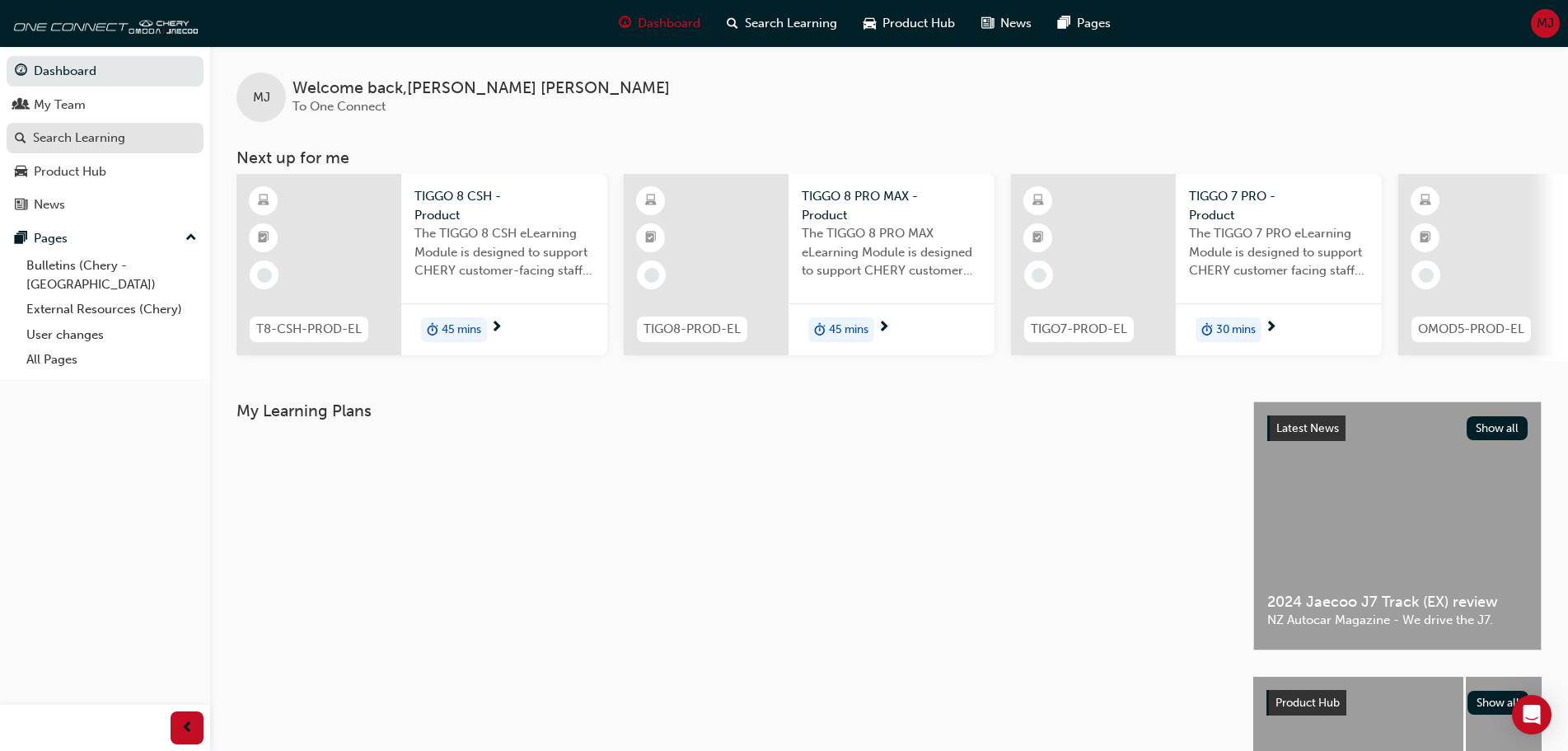
click at [109, 137] on div "Search Learning" at bounding box center [79, 138] width 92 height 19
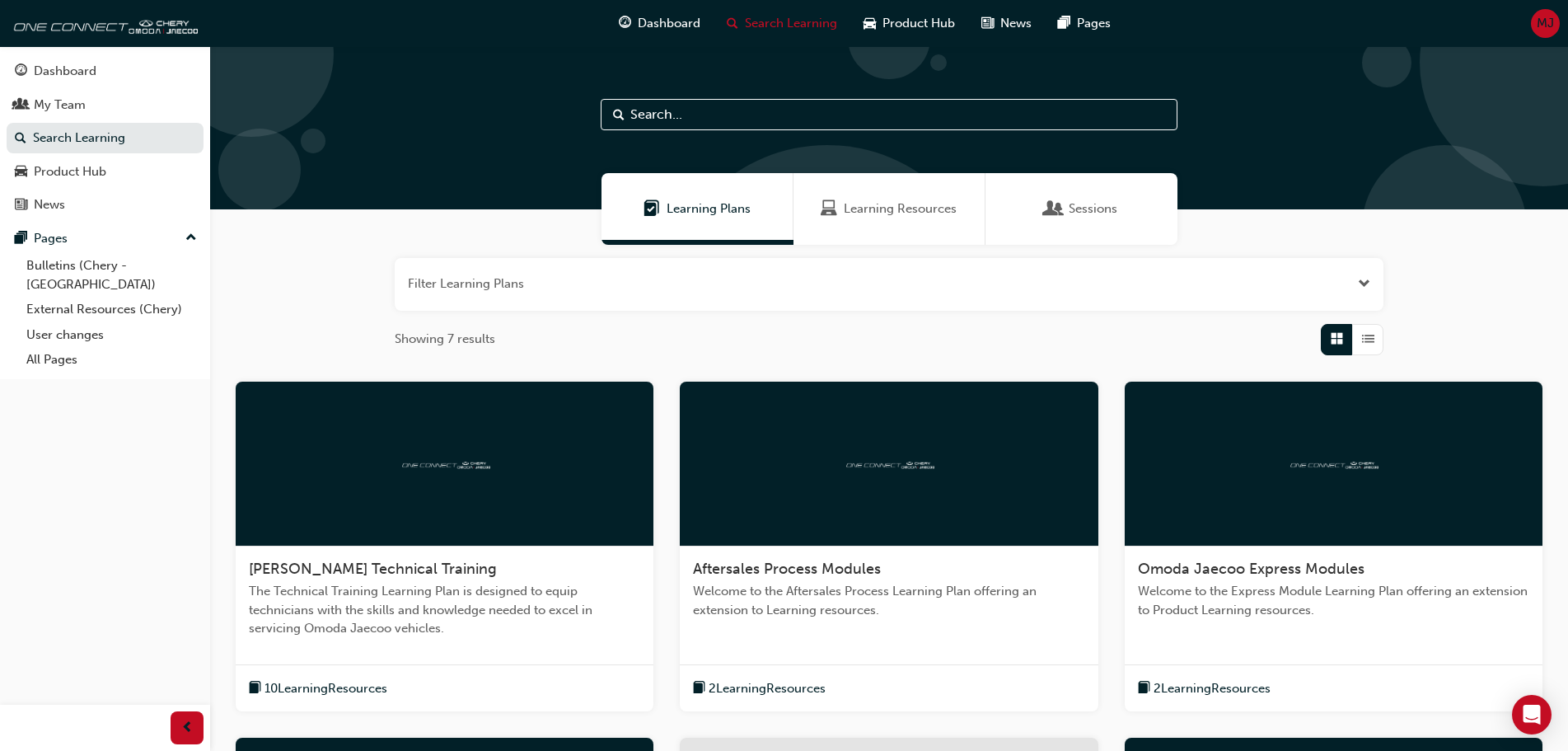
click at [716, 110] on input "text" at bounding box center [889, 114] width 577 height 31
type input "tiggo 7"
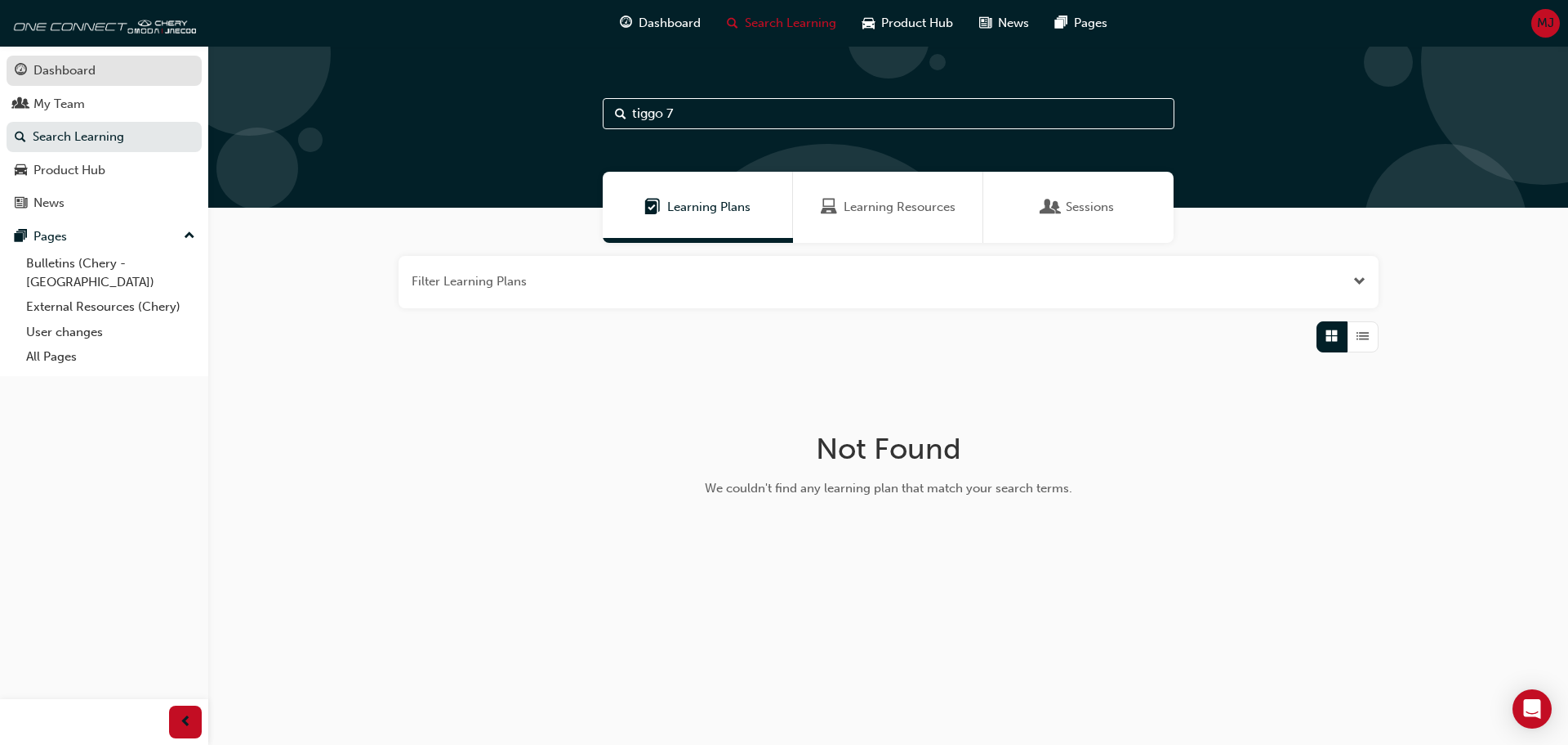
click at [67, 75] on div "Dashboard" at bounding box center [64, 71] width 62 height 19
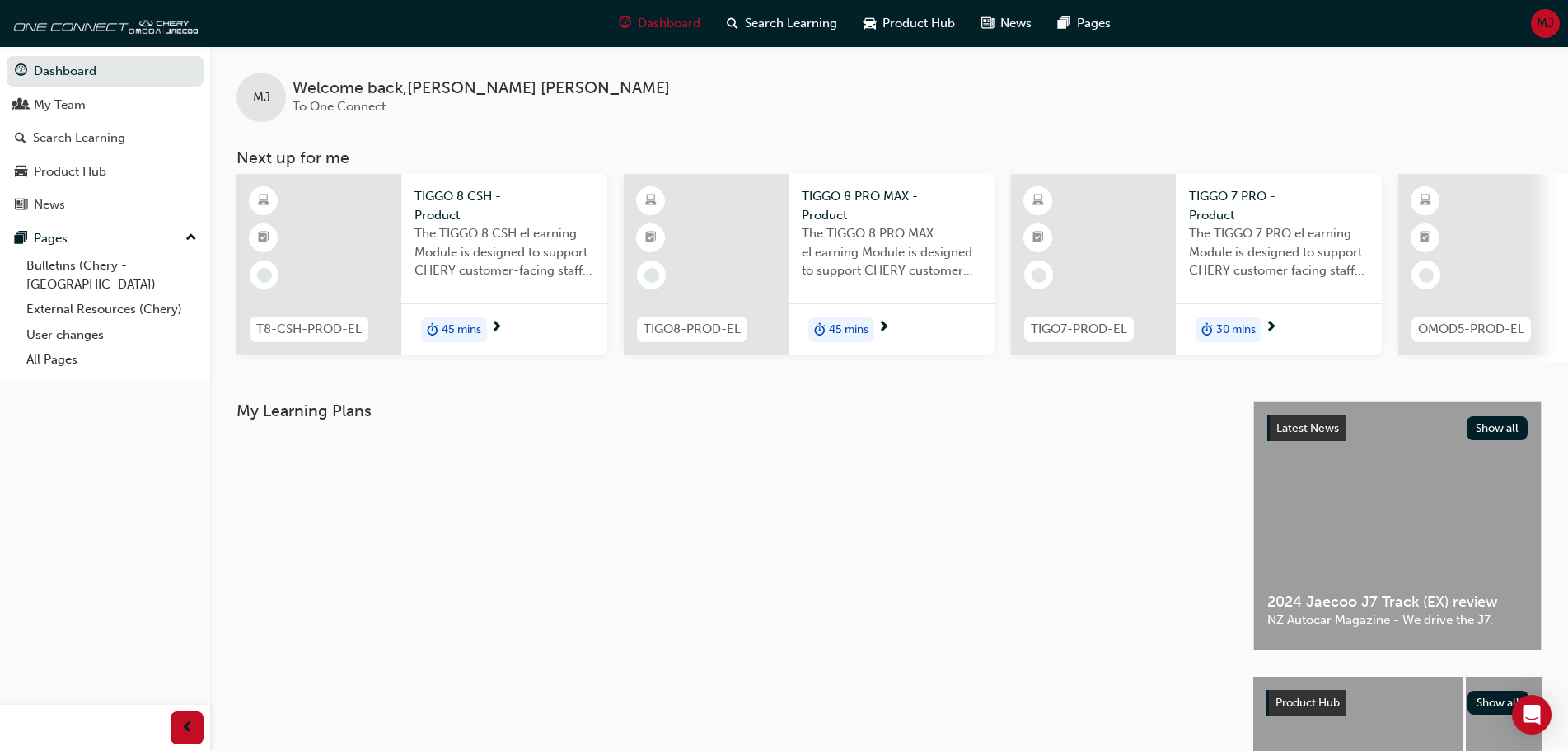
click at [1112, 253] on div at bounding box center [1093, 264] width 165 height 181
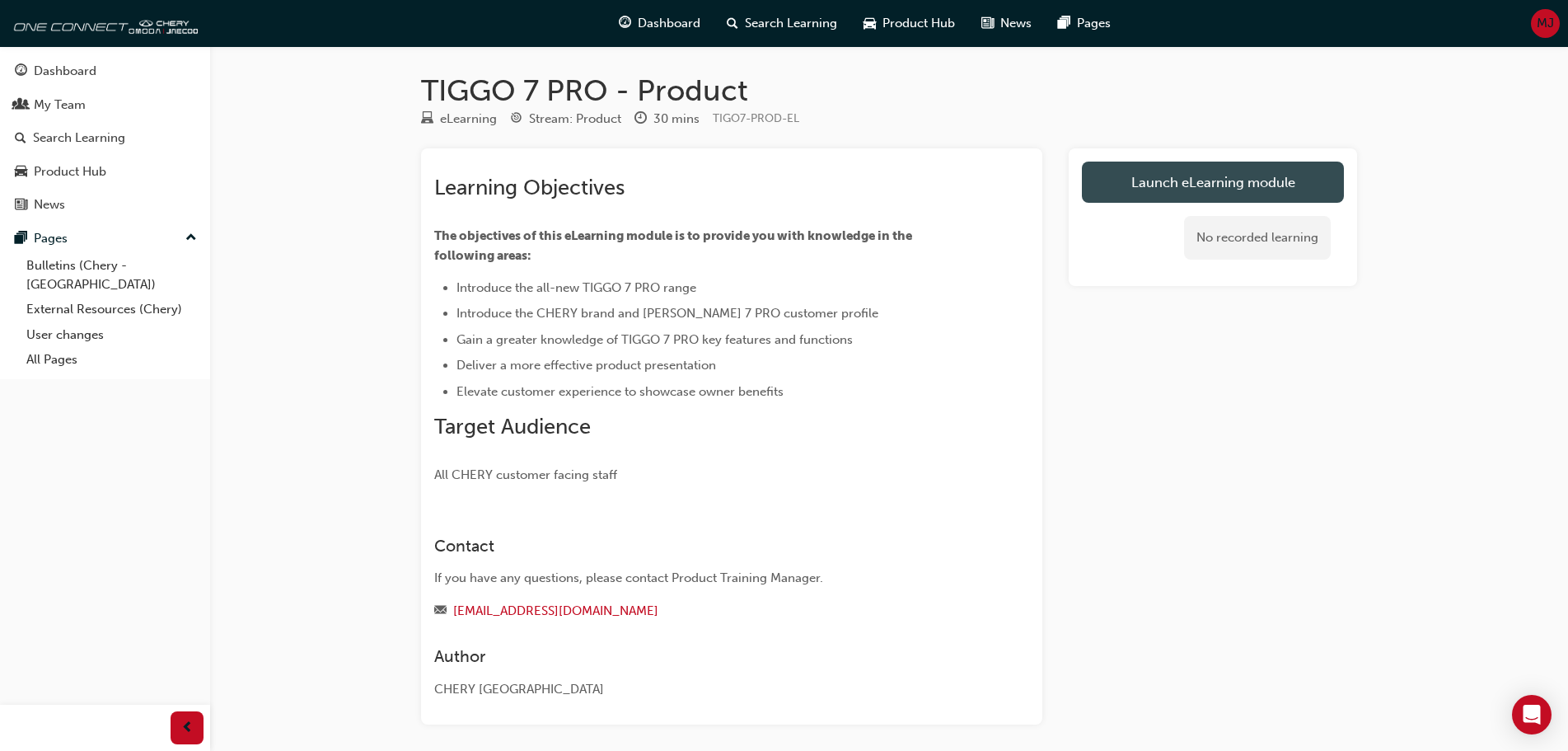
click at [1122, 182] on link "Launch eLearning module" at bounding box center [1213, 182] width 262 height 41
